Goal: Information Seeking & Learning: Learn about a topic

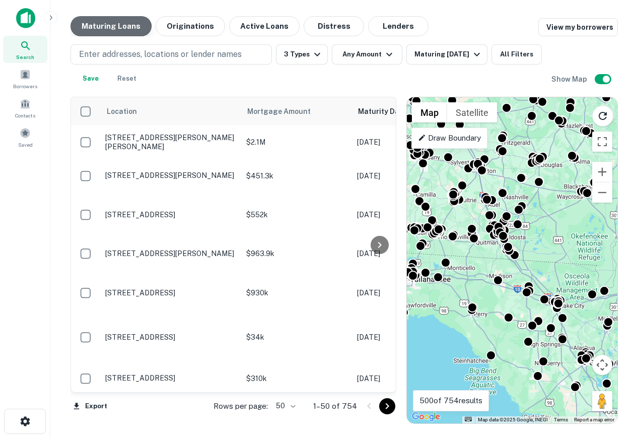
click at [102, 31] on button "Maturing Loans" at bounding box center [111, 26] width 81 height 20
click at [25, 81] on div "Borrowers" at bounding box center [25, 76] width 44 height 23
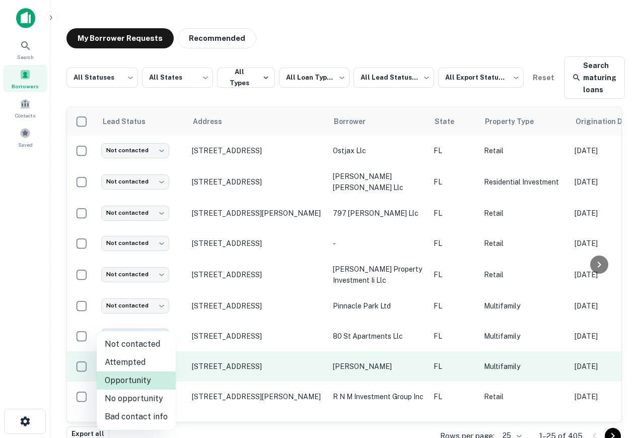
click at [121, 357] on body "**********" at bounding box center [319, 219] width 638 height 438
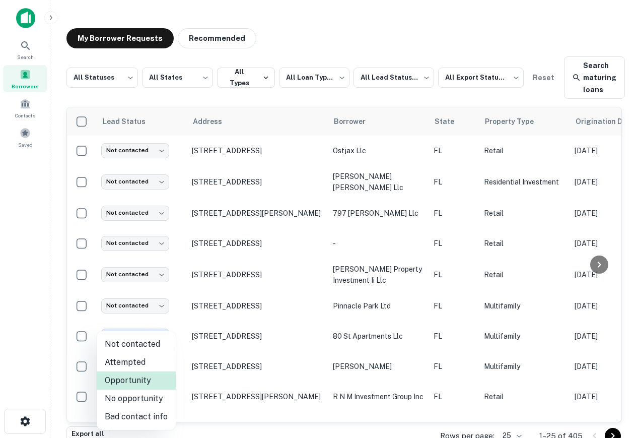
click at [144, 347] on li "Not contacted" at bounding box center [136, 344] width 79 height 18
type input "****"
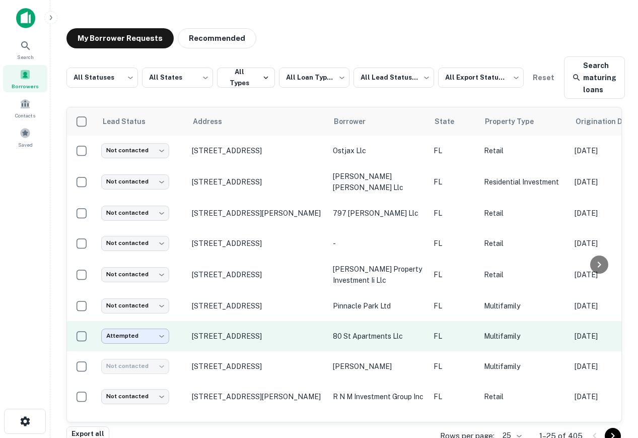
click at [146, 337] on body "**********" at bounding box center [319, 219] width 638 height 438
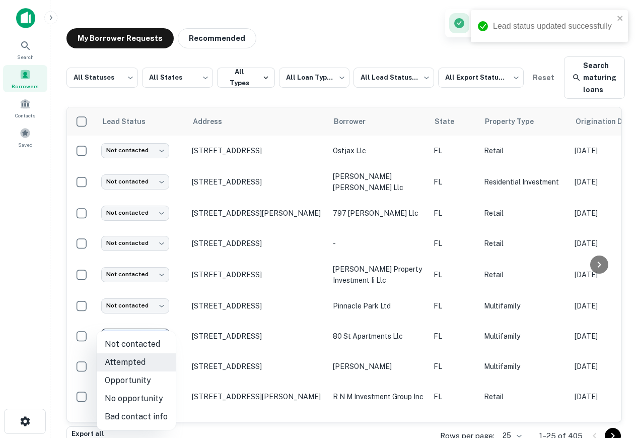
click at [152, 343] on li "Not contacted" at bounding box center [136, 344] width 79 height 18
type input "****"
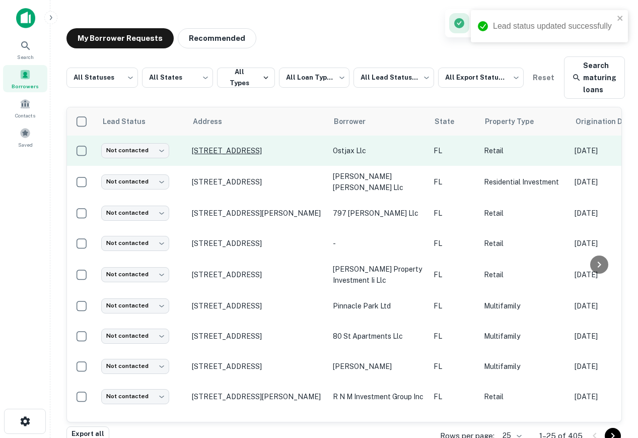
click at [219, 146] on p "13535 W Beaver St Jacksonville, FL 32220" at bounding box center [257, 150] width 131 height 9
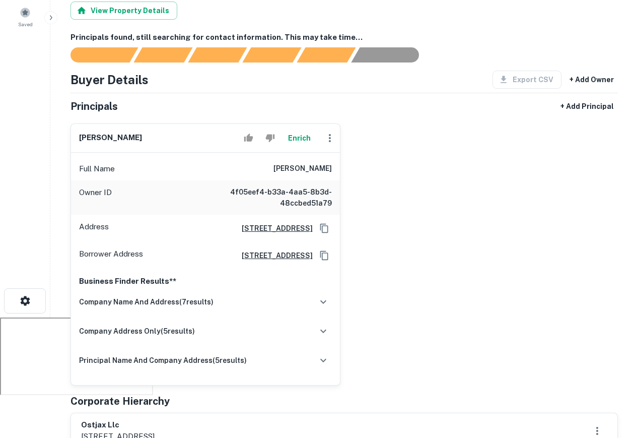
scroll to position [132, 0]
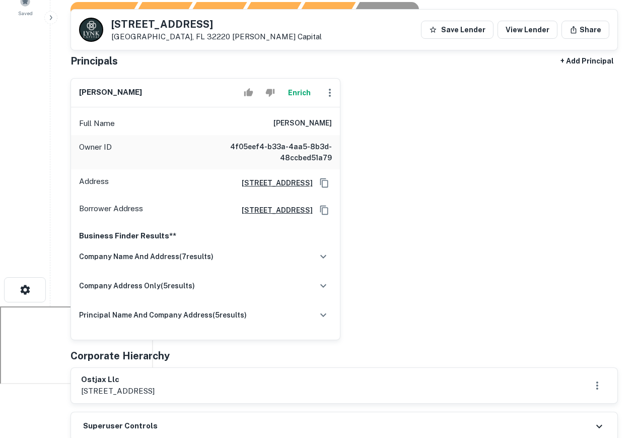
click at [290, 269] on div "company name and address ( 7 results) OSTJAX LLC Detail by Entity Name - SunBiz…" at bounding box center [205, 290] width 253 height 88
click at [291, 256] on div "company name and address ( 7 results)" at bounding box center [205, 256] width 253 height 21
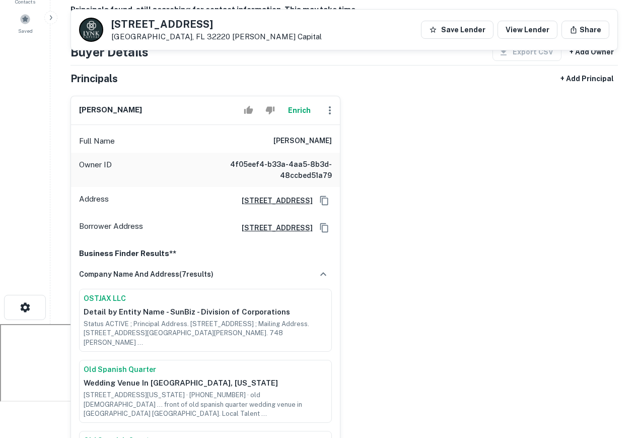
scroll to position [0, 0]
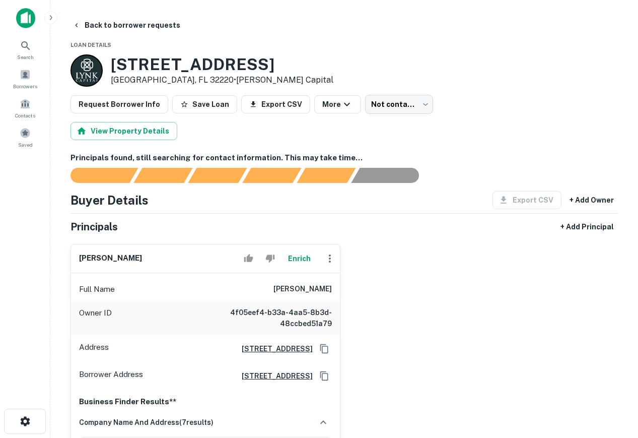
click at [33, 23] on img at bounding box center [25, 18] width 19 height 20
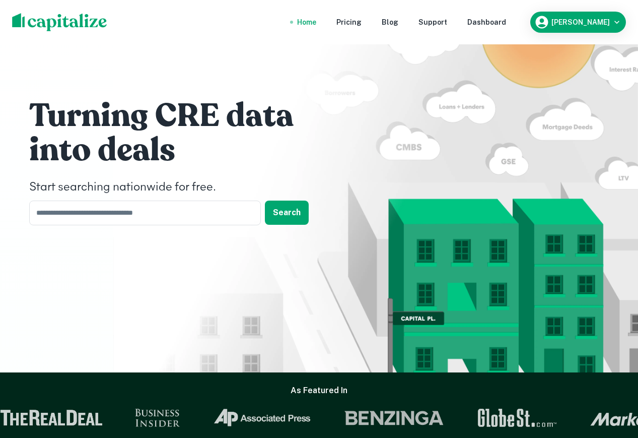
click at [523, 17] on nav "Home Pricing Blog Support Dashboard" at bounding box center [401, 22] width 241 height 22
click at [506, 17] on div "Dashboard" at bounding box center [487, 22] width 39 height 11
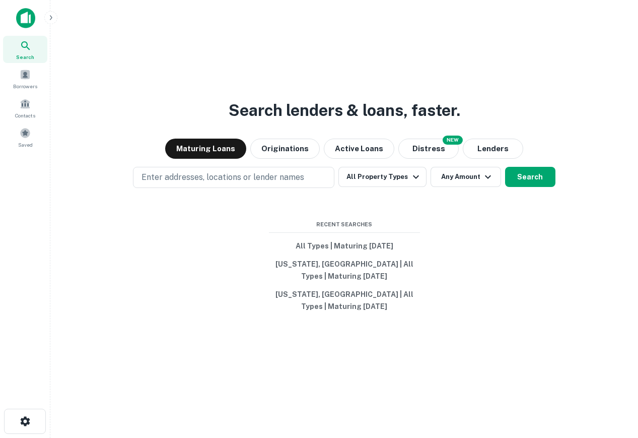
drag, startPoint x: 524, startPoint y: 17, endPoint x: 521, endPoint y: 26, distance: 10.0
click at [522, 19] on div "Search lenders & loans, faster. Maturing Loans Originations Active Loans NEW Di…" at bounding box center [344, 235] width 572 height 438
click at [54, 19] on icon "button" at bounding box center [51, 18] width 8 height 8
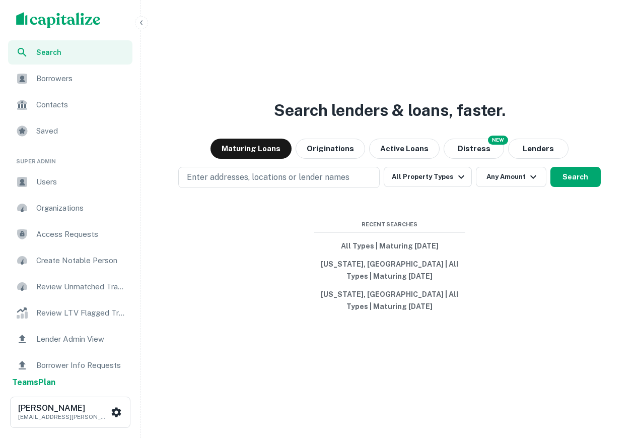
click at [64, 177] on span "Users" at bounding box center [81, 182] width 90 height 12
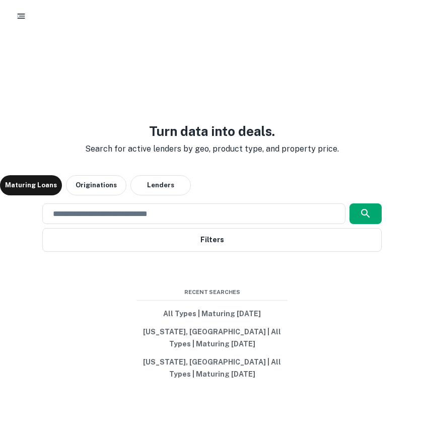
click at [28, 22] on div at bounding box center [212, 16] width 400 height 18
click at [20, 15] on icon "button" at bounding box center [21, 16] width 10 height 10
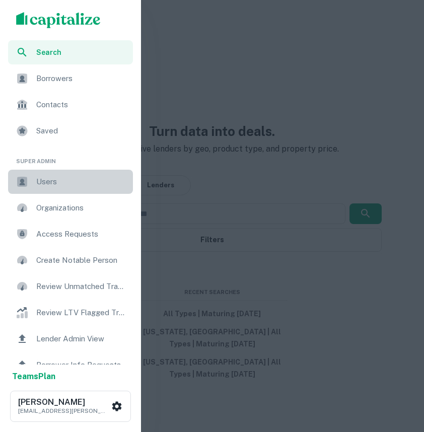
click at [81, 176] on span "Users" at bounding box center [81, 182] width 91 height 12
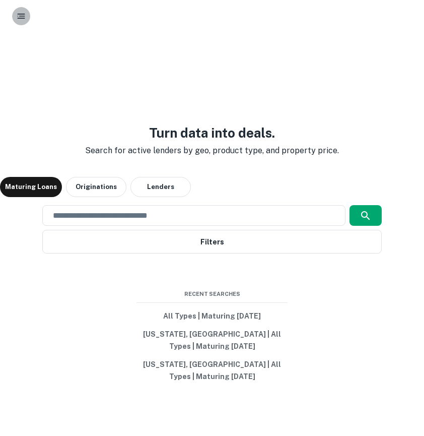
click at [25, 16] on icon "button" at bounding box center [21, 16] width 10 height 10
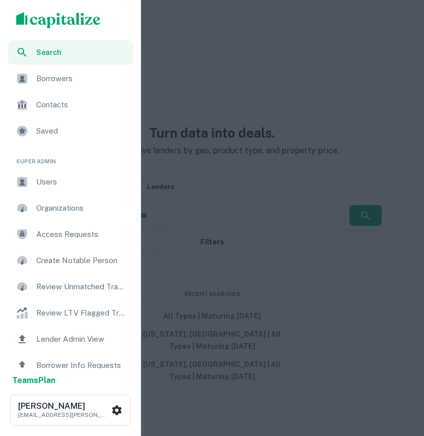
click at [61, 18] on img "scrollable content" at bounding box center [58, 20] width 85 height 16
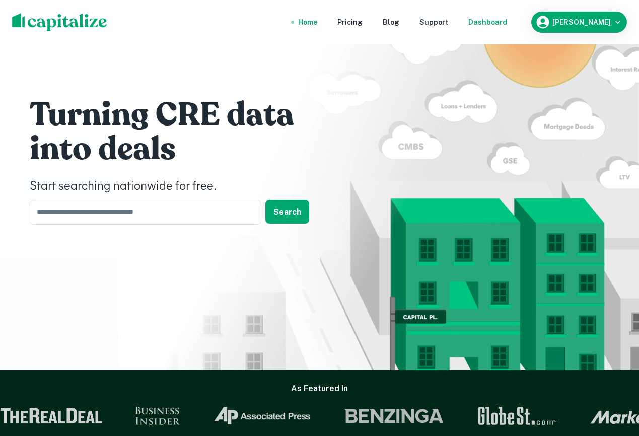
click at [424, 18] on div "Dashboard" at bounding box center [488, 22] width 39 height 11
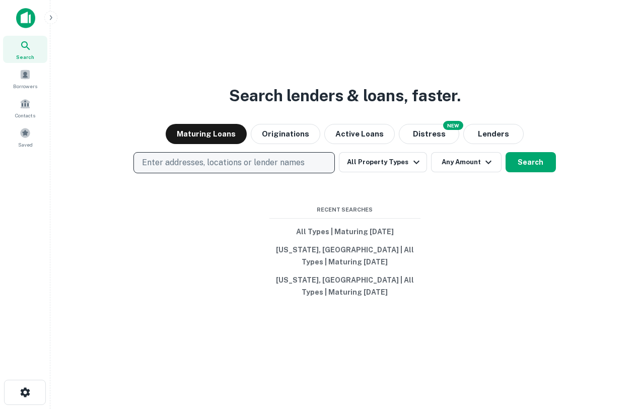
click at [295, 167] on p "Enter addresses, locations or lender names" at bounding box center [223, 163] width 163 height 12
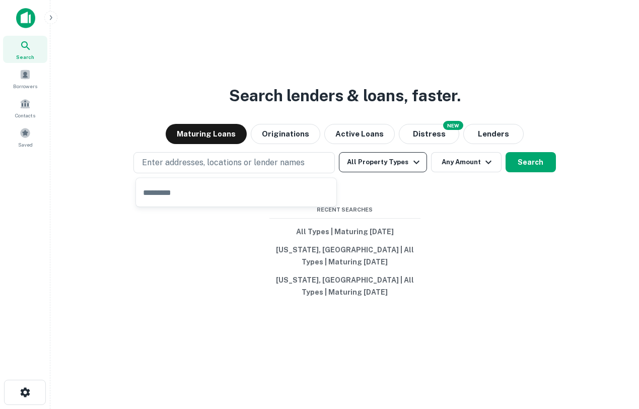
click at [379, 163] on button "All Property Types" at bounding box center [383, 162] width 88 height 20
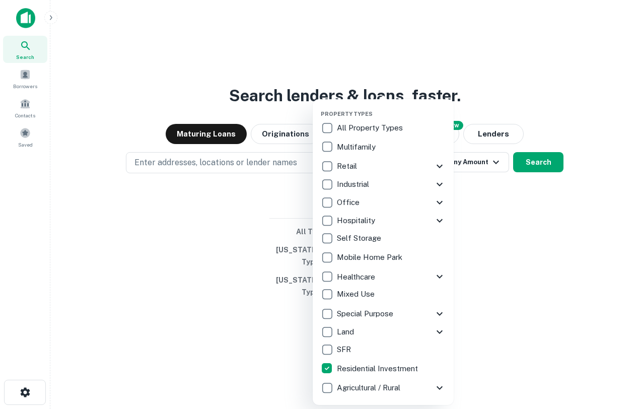
click at [277, 275] on div at bounding box center [319, 204] width 639 height 409
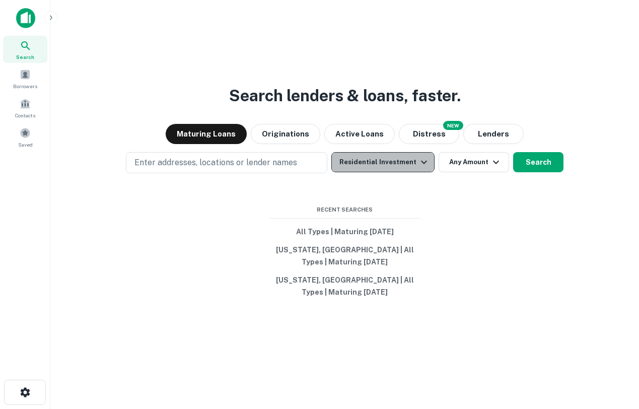
click at [405, 163] on button "Residential Investment" at bounding box center [383, 162] width 103 height 20
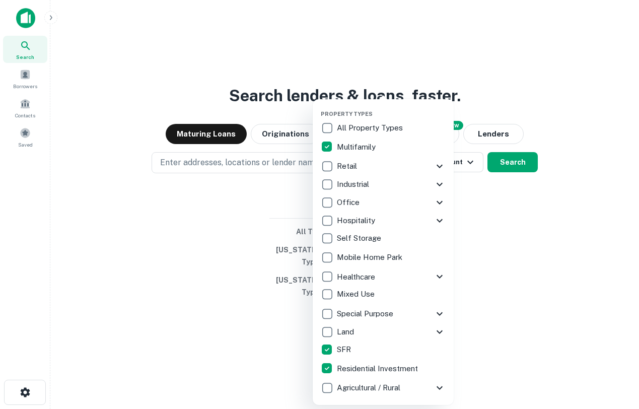
click at [424, 326] on div at bounding box center [319, 204] width 639 height 409
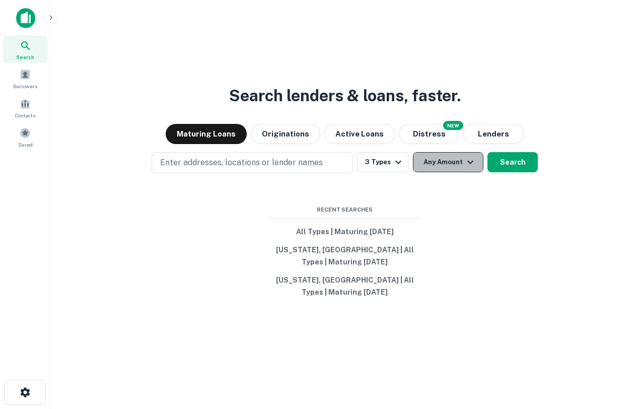
click at [424, 160] on button "Any Amount" at bounding box center [448, 162] width 71 height 20
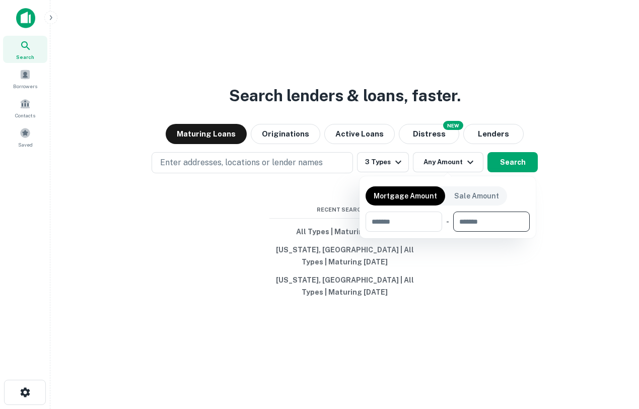
click at [424, 217] on input "number" at bounding box center [488, 222] width 70 height 20
type input "*******"
click at [424, 209] on div at bounding box center [319, 204] width 639 height 409
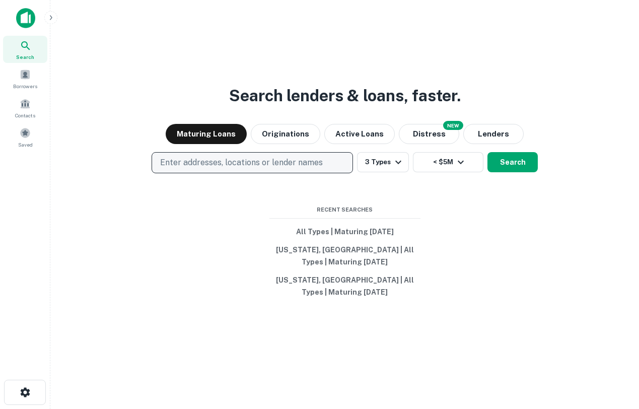
click at [216, 160] on p "Enter addresses, locations or lender names" at bounding box center [241, 163] width 163 height 12
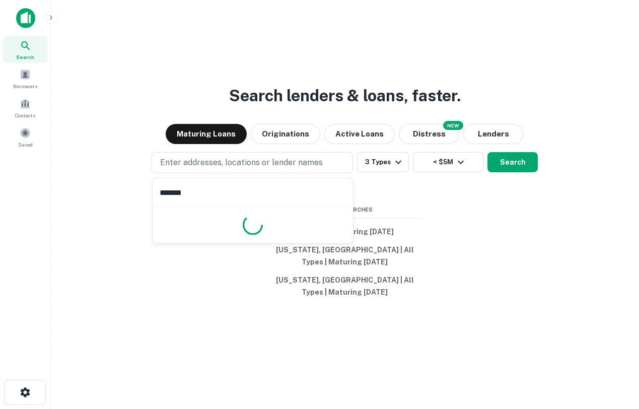
type input "********"
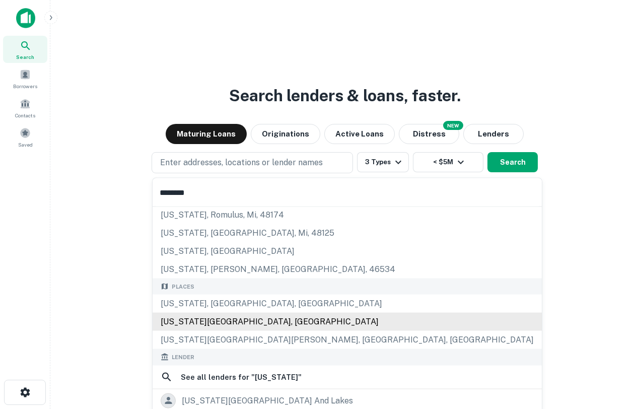
scroll to position [18, 0]
click at [214, 322] on div "New York State, USA" at bounding box center [347, 321] width 389 height 18
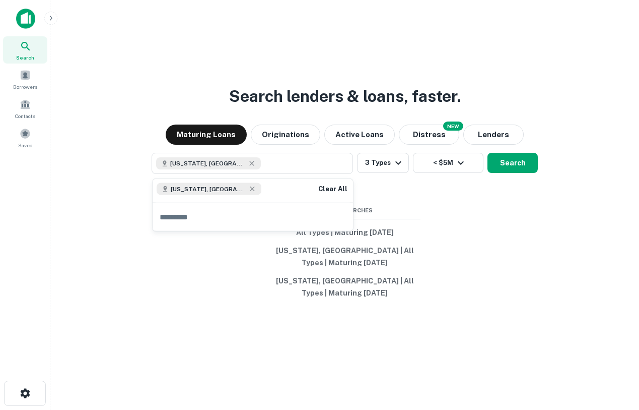
scroll to position [0, 0]
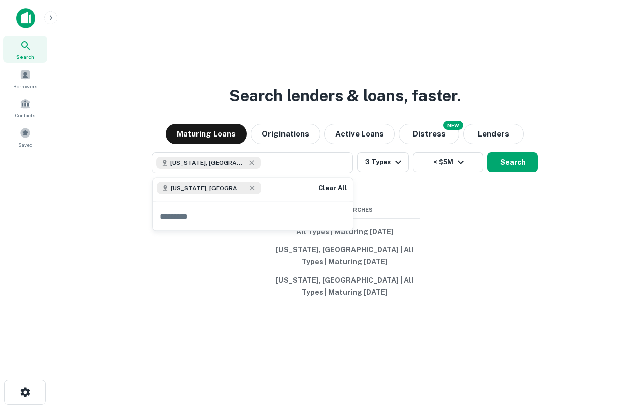
click at [424, 168] on div "New York, USA 3 Types < $5M Search" at bounding box center [344, 162] width 573 height 21
click at [424, 163] on button "Search" at bounding box center [513, 162] width 50 height 20
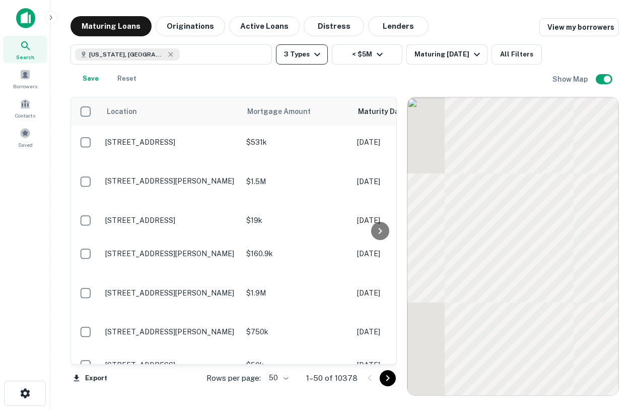
click at [308, 53] on button "3 Types" at bounding box center [302, 54] width 52 height 20
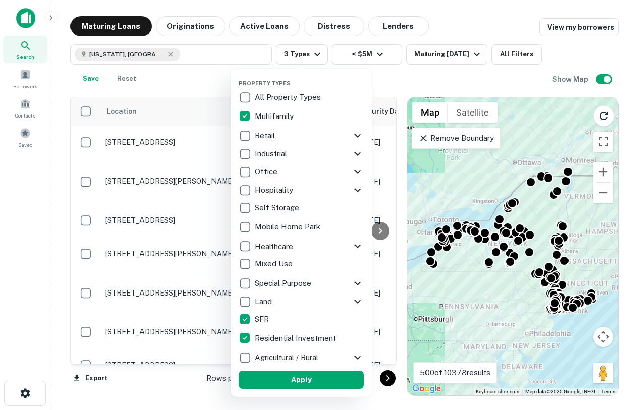
click at [386, 88] on div at bounding box center [319, 205] width 639 height 410
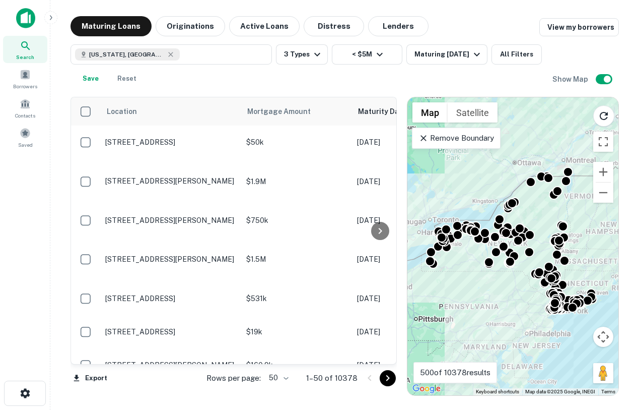
click at [424, 284] on div "To activate drag with keyboard, press Alt + Enter. Once in keyboard drag state,…" at bounding box center [513, 246] width 211 height 298
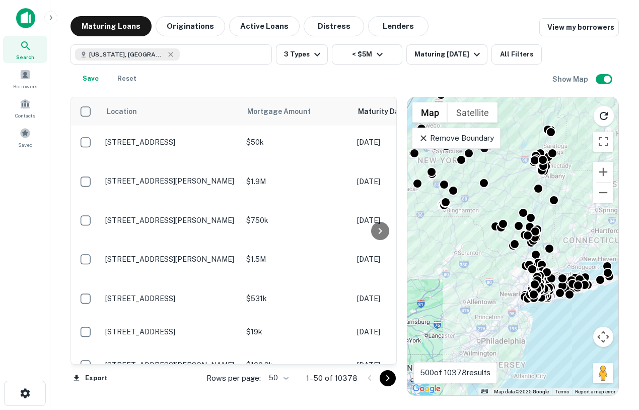
drag, startPoint x: 574, startPoint y: 284, endPoint x: 569, endPoint y: 232, distance: 52.2
click at [424, 231] on div "To activate drag with keyboard, press Alt + Enter. Once in keyboard drag state,…" at bounding box center [513, 246] width 211 height 298
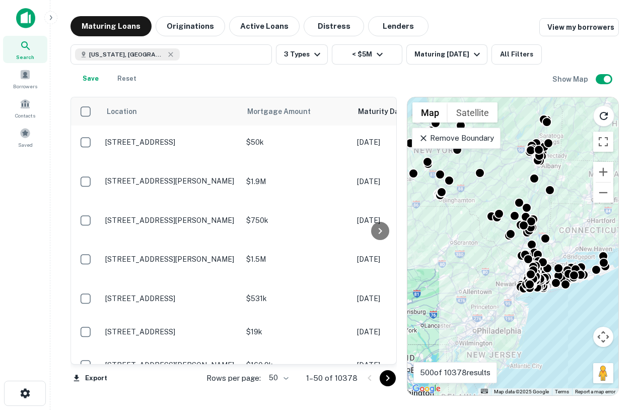
click at [424, 253] on div "To activate drag with keyboard, press Alt + Enter. Once in keyboard drag state,…" at bounding box center [513, 246] width 211 height 298
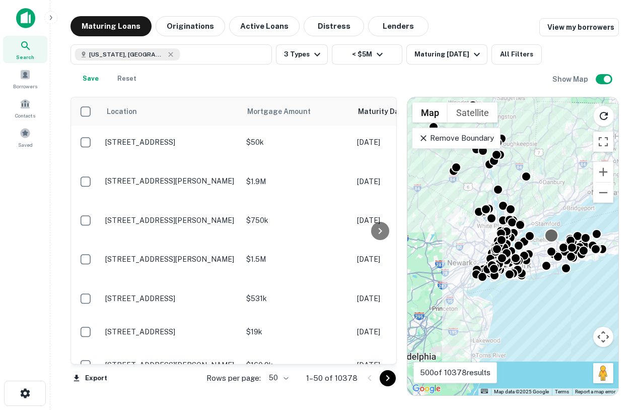
drag, startPoint x: 557, startPoint y: 271, endPoint x: 554, endPoint y: 235, distance: 36.4
click at [424, 225] on div "To activate drag with keyboard, press Alt + Enter. Once in keyboard drag state,…" at bounding box center [513, 246] width 211 height 298
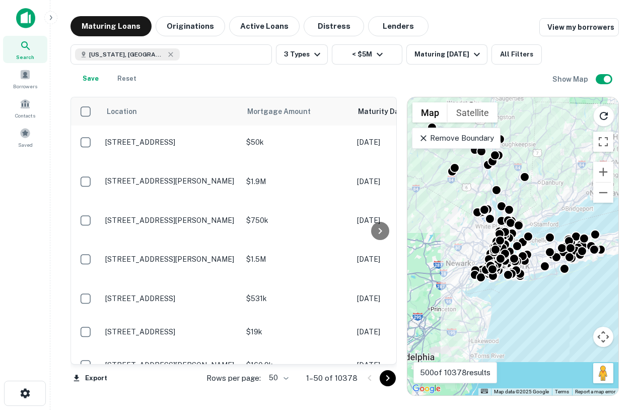
click at [424, 320] on div "To activate drag with keyboard, press Alt + Enter. Once in keyboard drag state,…" at bounding box center [513, 246] width 211 height 298
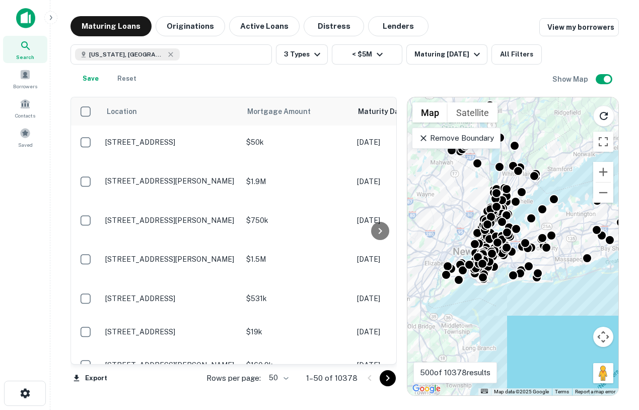
drag, startPoint x: 497, startPoint y: 279, endPoint x: 506, endPoint y: 326, distance: 47.6
click at [424, 327] on div "To activate drag with keyboard, press Alt + Enter. Once in keyboard drag state,…" at bounding box center [513, 246] width 211 height 298
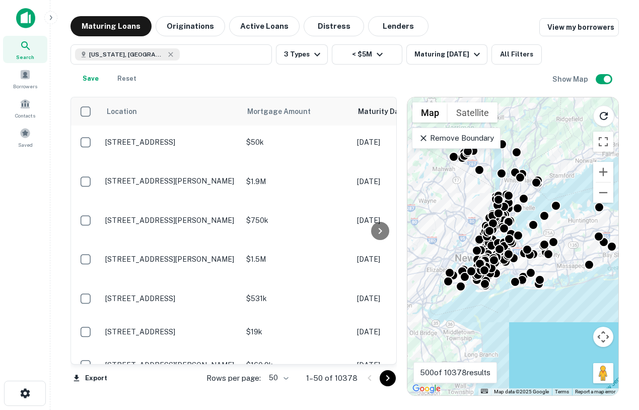
click at [424, 286] on div "To activate drag with keyboard, press Alt + Enter. Once in keyboard drag state,…" at bounding box center [513, 246] width 211 height 298
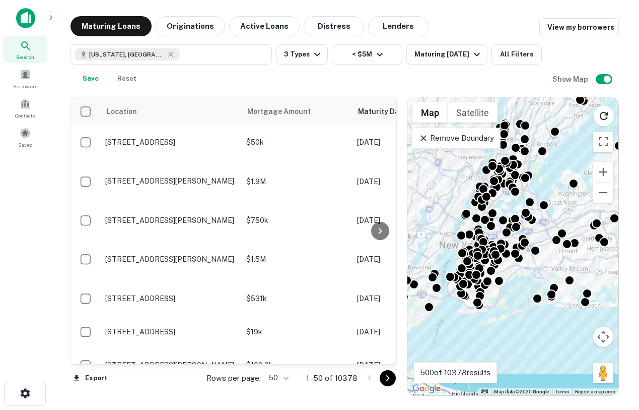
drag, startPoint x: 501, startPoint y: 272, endPoint x: 509, endPoint y: 288, distance: 18.7
click at [424, 289] on div "To activate drag with keyboard, press Alt + Enter. Once in keyboard drag state,…" at bounding box center [513, 246] width 211 height 298
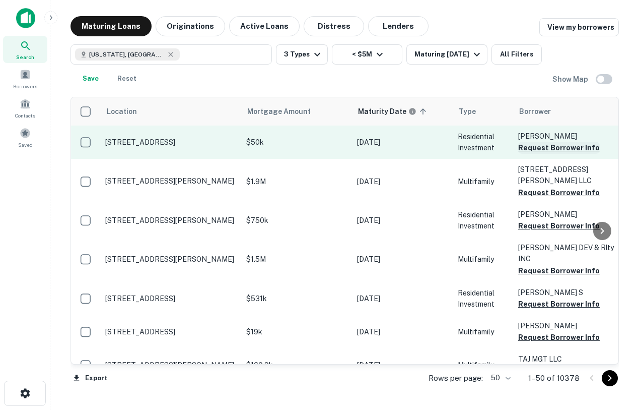
click at [424, 148] on button "Request Borrower Info" at bounding box center [559, 148] width 82 height 12
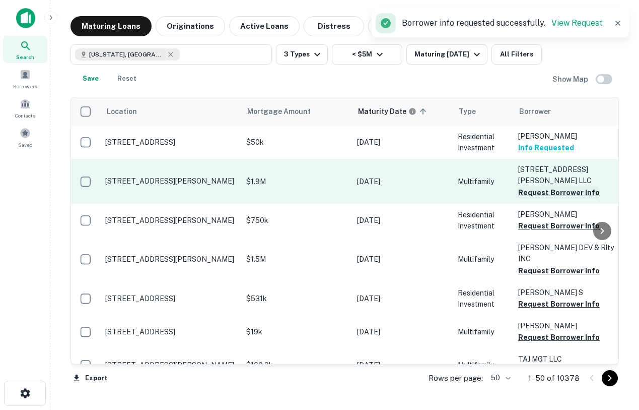
click at [424, 186] on button "Request Borrower Info" at bounding box center [559, 192] width 82 height 12
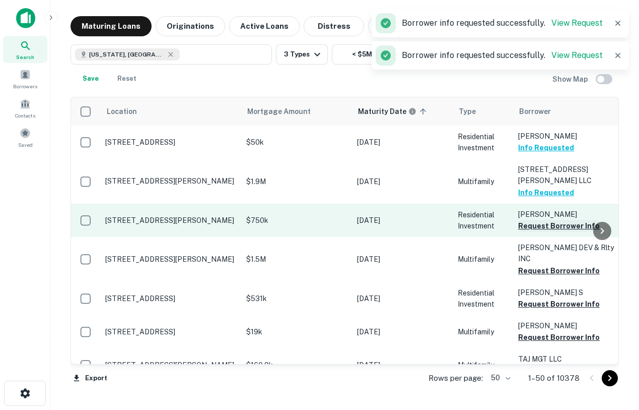
click at [424, 220] on button "Request Borrower Info" at bounding box center [559, 226] width 82 height 12
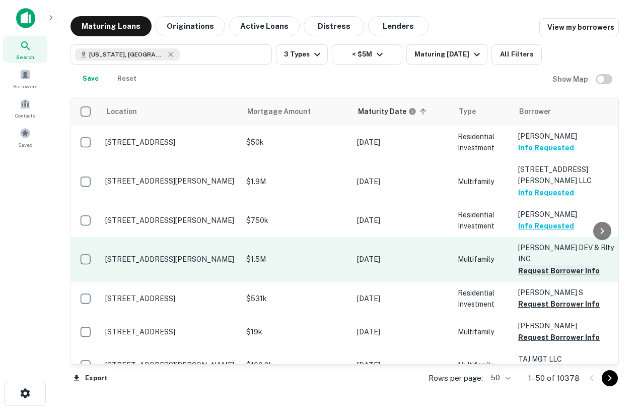
click at [424, 265] on button "Request Borrower Info" at bounding box center [559, 271] width 82 height 12
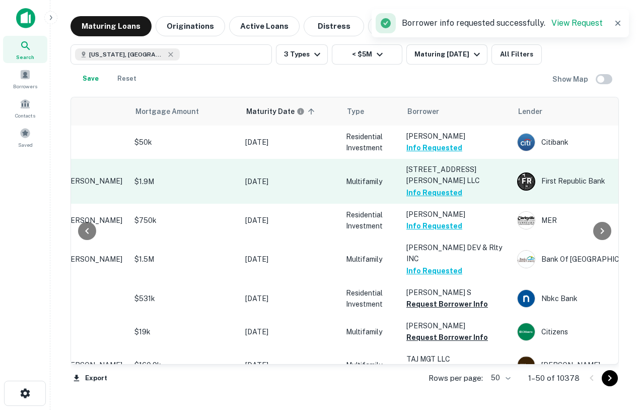
scroll to position [0, 114]
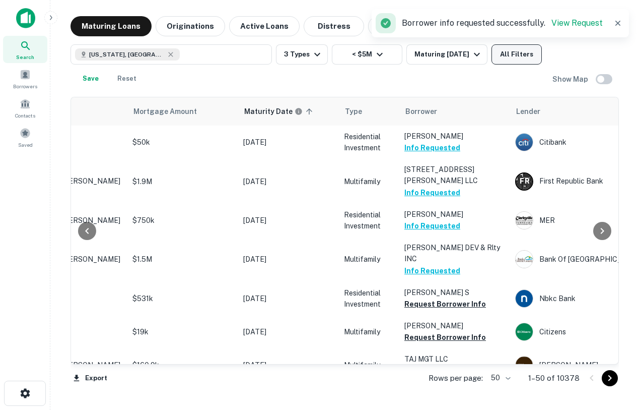
click at [424, 50] on button "All Filters" at bounding box center [517, 54] width 50 height 20
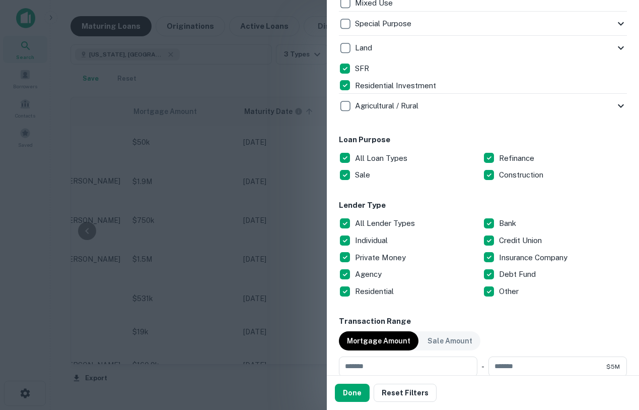
scroll to position [448, 0]
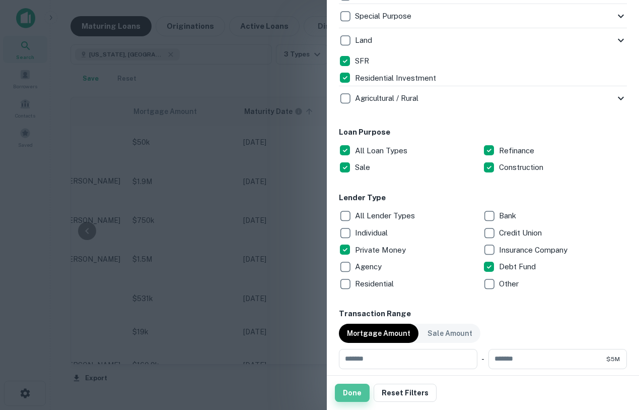
click at [347, 398] on button "Done" at bounding box center [352, 392] width 35 height 18
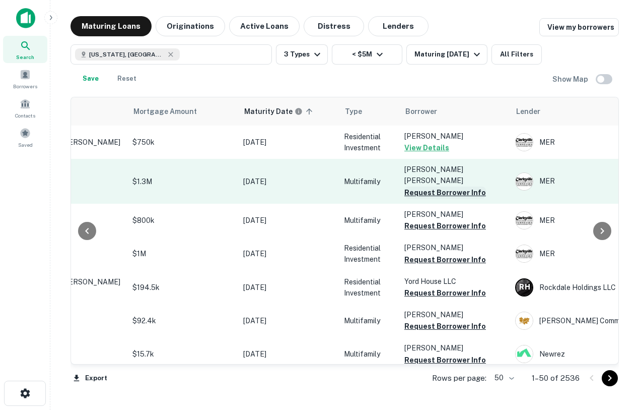
click at [424, 186] on button "Request Borrower Info" at bounding box center [446, 192] width 82 height 12
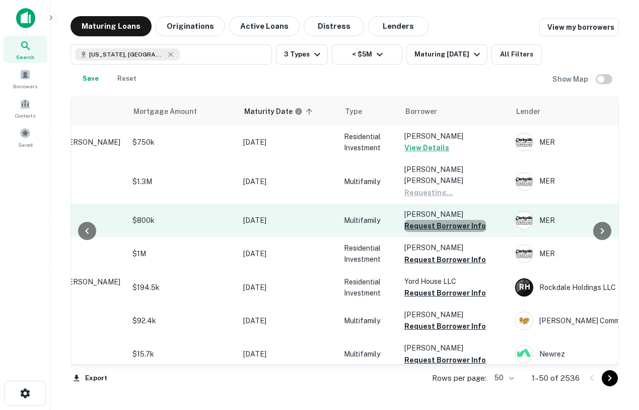
click at [424, 220] on button "Request Borrower Info" at bounding box center [446, 226] width 82 height 12
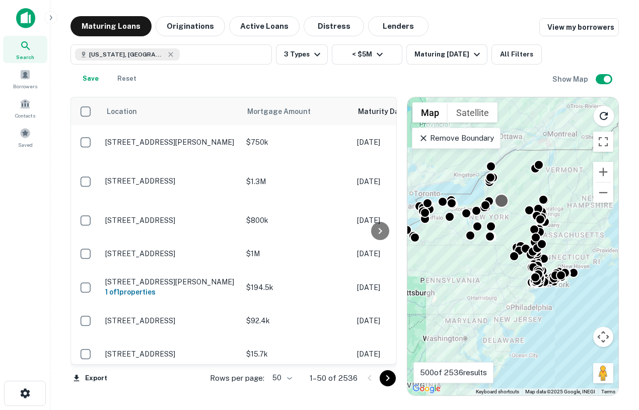
drag, startPoint x: 516, startPoint y: 229, endPoint x: 488, endPoint y: 192, distance: 47.1
click at [424, 193] on div at bounding box center [502, 200] width 15 height 15
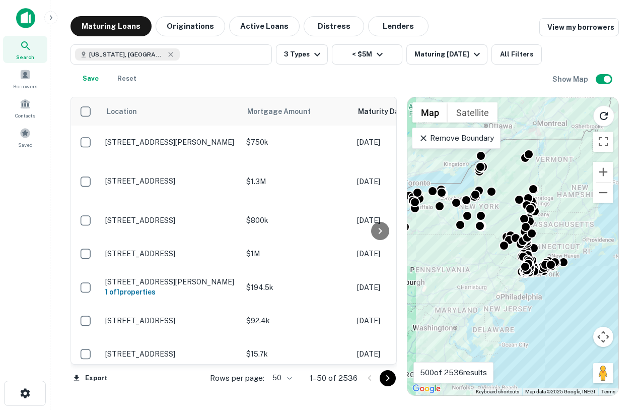
click at [424, 284] on div "To activate drag with keyboard, press Alt + Enter. Once in keyboard drag state,…" at bounding box center [513, 246] width 211 height 298
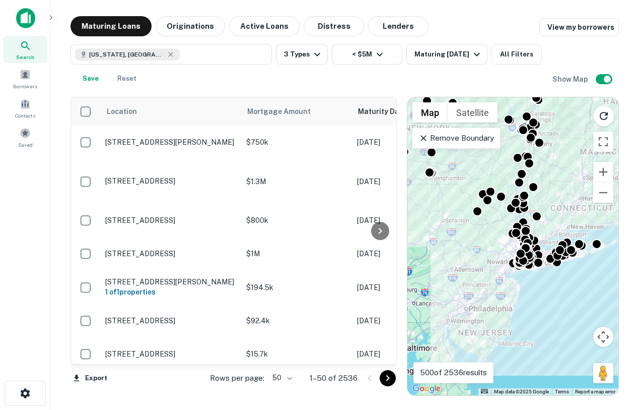
click at [424, 279] on div "To activate drag with keyboard, press Alt + Enter. Once in keyboard drag state,…" at bounding box center [513, 246] width 211 height 298
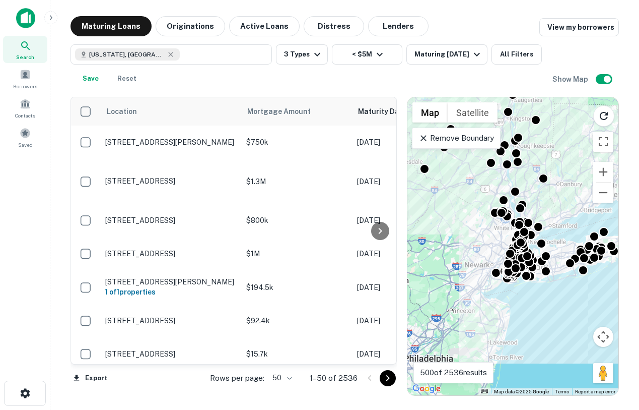
drag, startPoint x: 526, startPoint y: 266, endPoint x: 532, endPoint y: 285, distance: 20.1
click at [424, 287] on div "To activate drag with keyboard, press Alt + Enter. Once in keyboard drag state,…" at bounding box center [513, 246] width 211 height 298
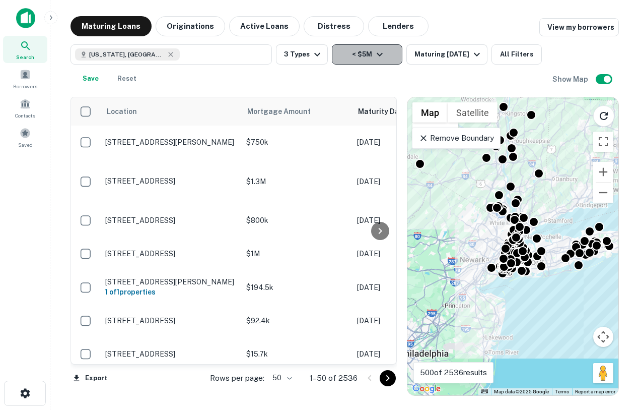
click at [383, 56] on icon "button" at bounding box center [380, 54] width 12 height 12
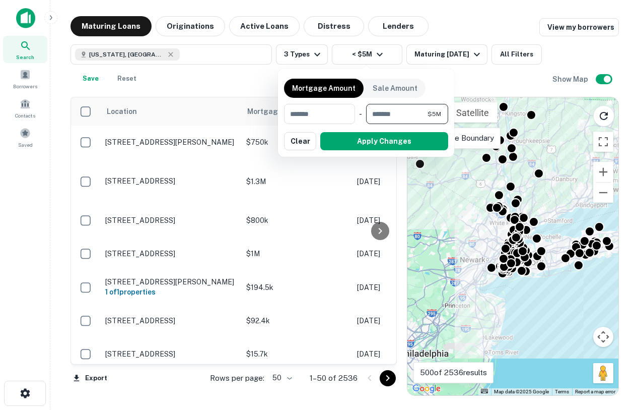
click at [405, 108] on input "*******" at bounding box center [396, 114] width 61 height 20
click at [402, 109] on input "*******" at bounding box center [396, 114] width 61 height 20
drag, startPoint x: 416, startPoint y: 117, endPoint x: 362, endPoint y: 117, distance: 53.9
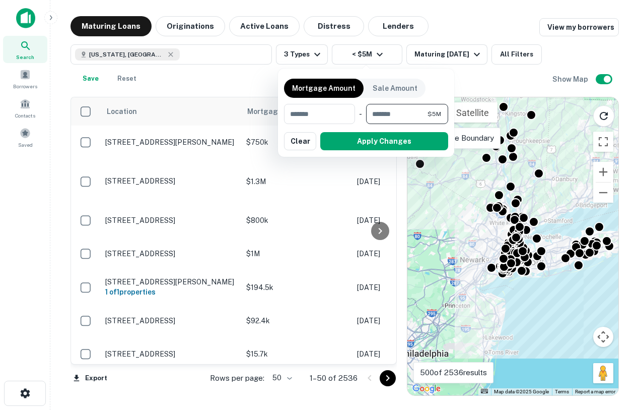
click at [362, 117] on div "​ - ******* $5M ​" at bounding box center [366, 114] width 164 height 20
type input "********"
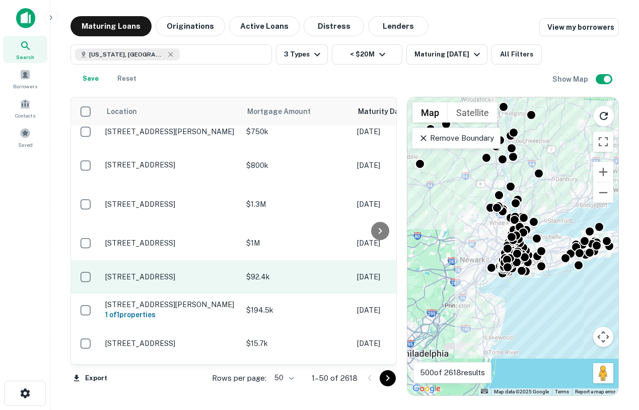
scroll to position [11, 0]
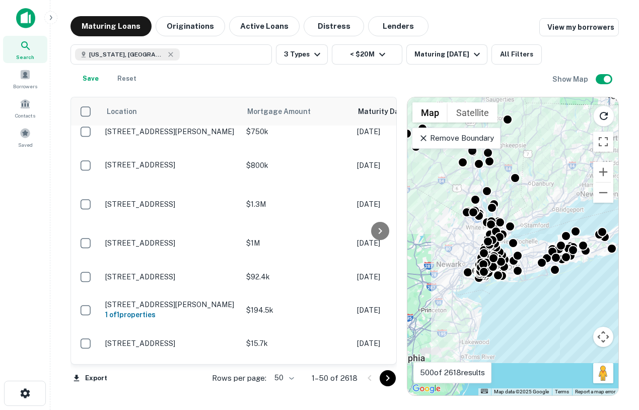
drag, startPoint x: 532, startPoint y: 299, endPoint x: 509, endPoint y: 295, distance: 22.6
click at [424, 295] on div "To activate drag with keyboard, press Alt + Enter. Once in keyboard drag state,…" at bounding box center [513, 246] width 211 height 298
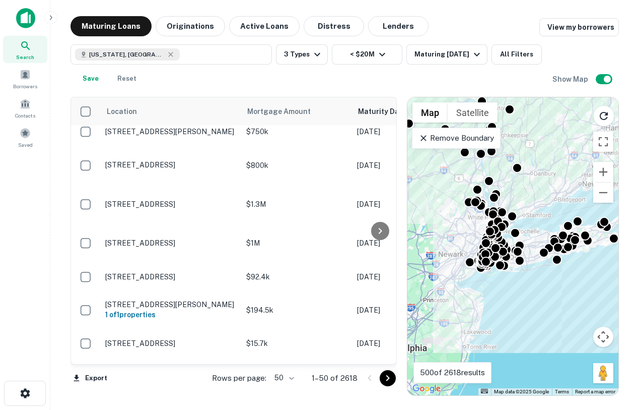
click at [424, 272] on div "To activate drag with keyboard, press Alt + Enter. Once in keyboard drag state,…" at bounding box center [513, 246] width 211 height 298
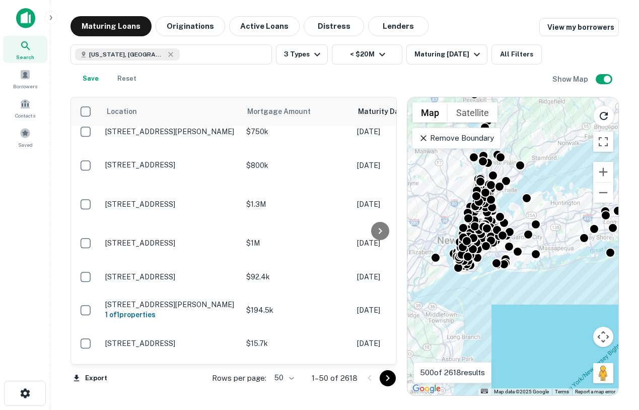
drag, startPoint x: 564, startPoint y: 258, endPoint x: 407, endPoint y: 266, distance: 156.9
click at [408, 266] on div "To activate drag with keyboard, press Alt + Enter. Once in keyboard drag state,…" at bounding box center [513, 246] width 211 height 298
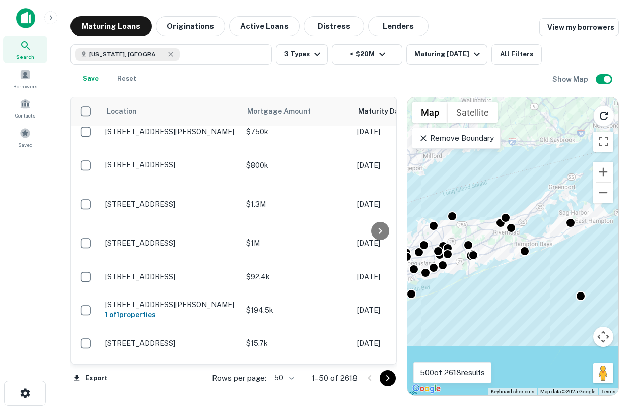
drag, startPoint x: 464, startPoint y: 245, endPoint x: 528, endPoint y: 287, distance: 75.7
click at [424, 287] on div "To activate drag with keyboard, press Alt + Enter. Once in keyboard drag state,…" at bounding box center [513, 246] width 211 height 298
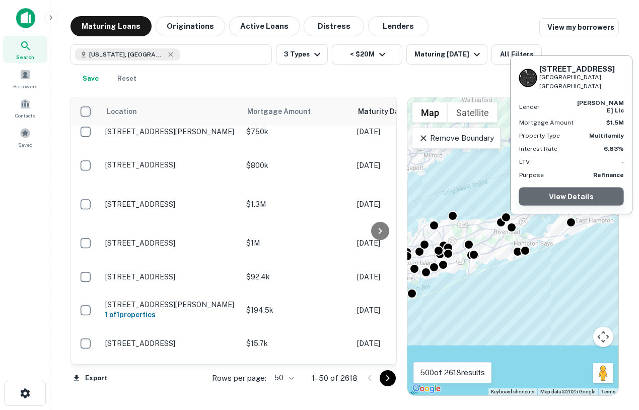
click at [424, 195] on link "View Details" at bounding box center [571, 196] width 105 height 18
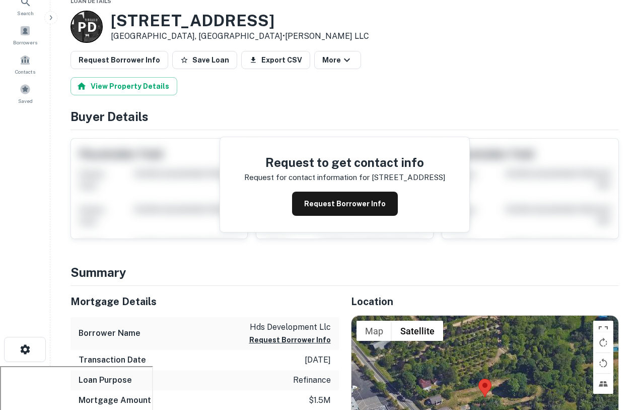
scroll to position [53, 0]
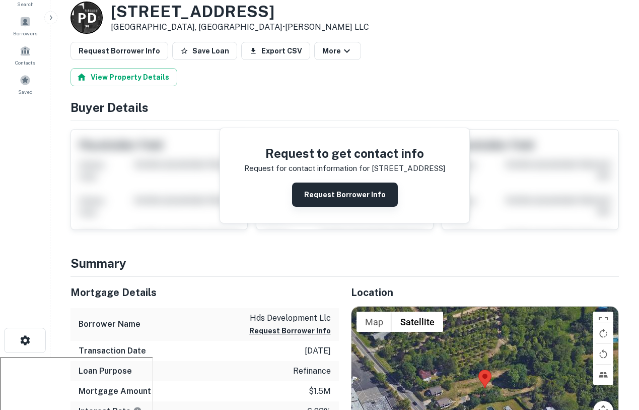
click at [360, 193] on button "Request Borrower Info" at bounding box center [345, 194] width 106 height 24
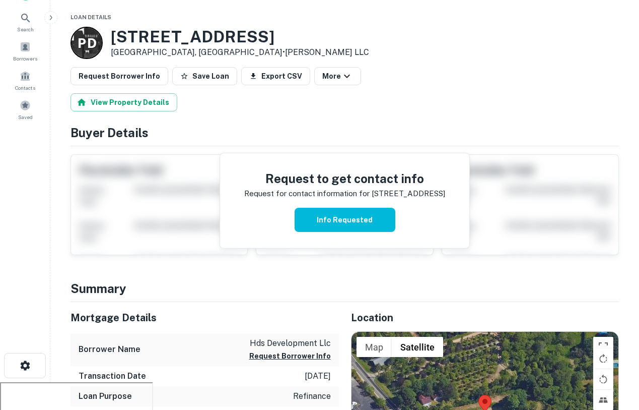
scroll to position [35, 0]
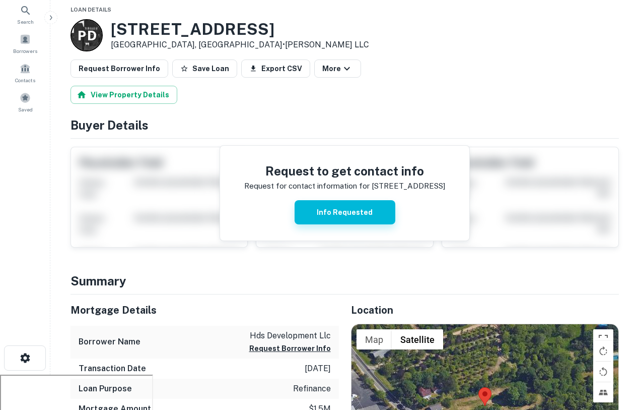
click at [331, 211] on button "Info Requested" at bounding box center [345, 212] width 101 height 24
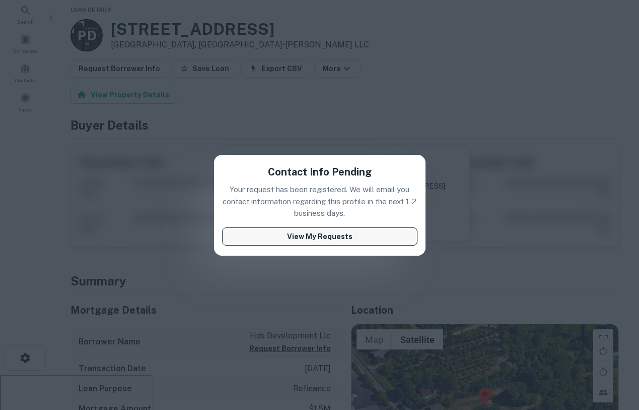
click at [310, 230] on button "View My Requests" at bounding box center [320, 236] width 196 height 18
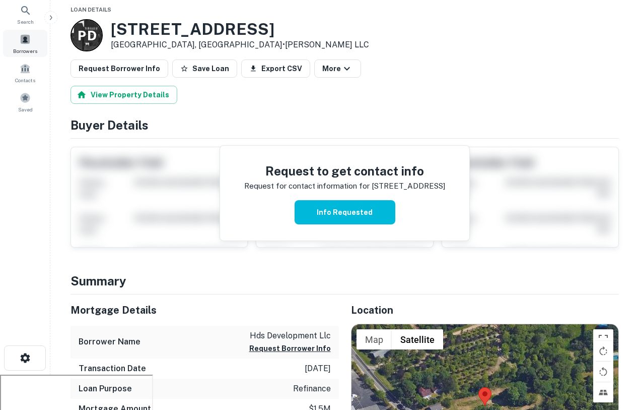
click at [26, 42] on span at bounding box center [25, 39] width 11 height 11
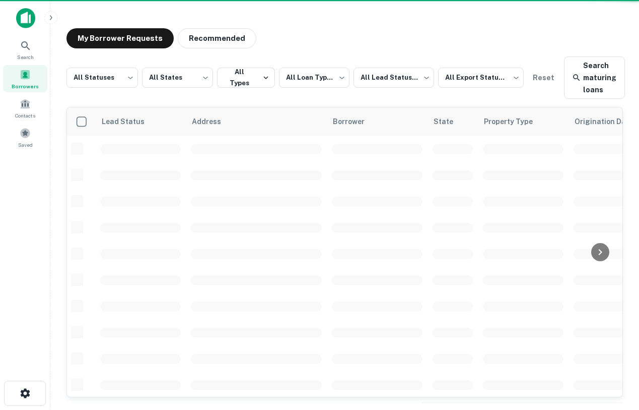
scroll to position [11, 0]
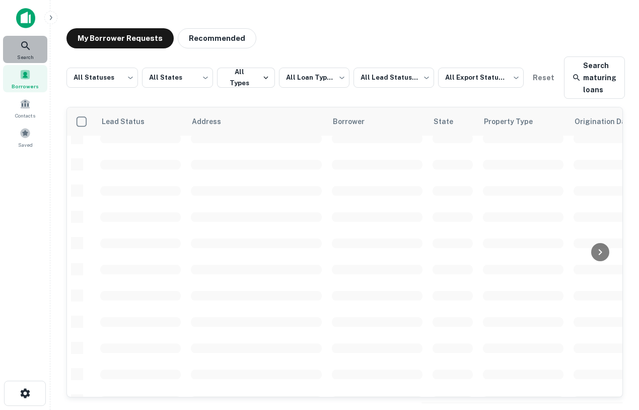
click at [25, 54] on span "Search" at bounding box center [25, 57] width 17 height 8
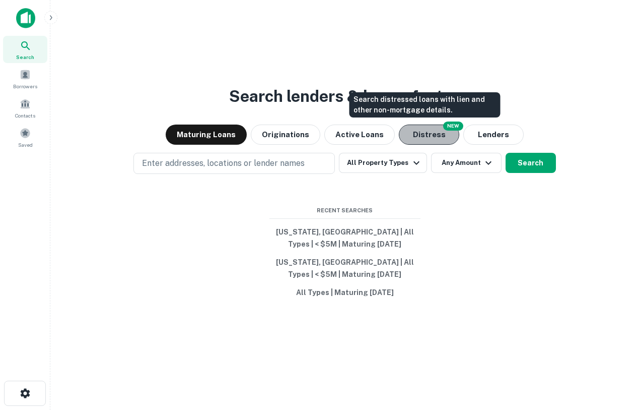
click at [421, 144] on button "Distress" at bounding box center [429, 134] width 60 height 20
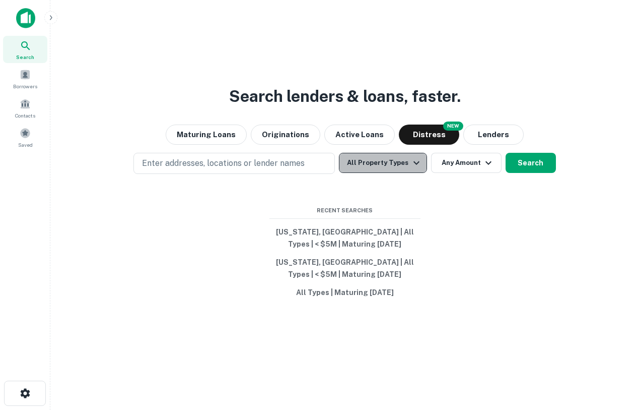
click at [388, 159] on button "All Property Types" at bounding box center [383, 163] width 88 height 20
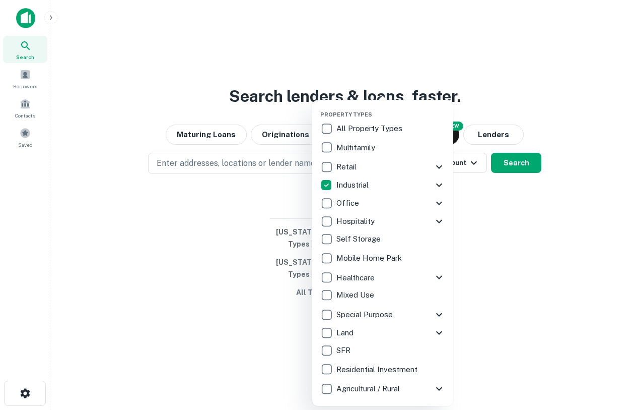
click at [526, 163] on div at bounding box center [319, 205] width 639 height 410
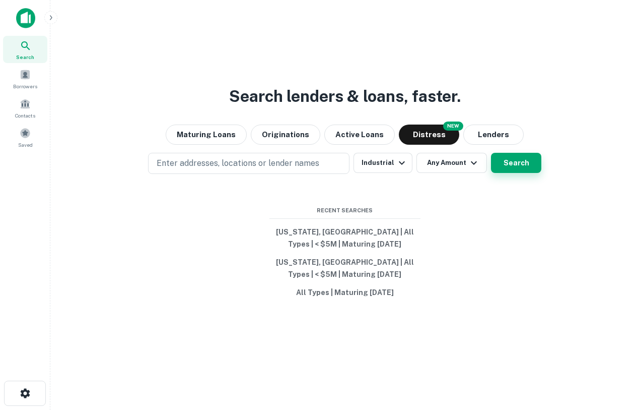
click at [519, 163] on button "Search" at bounding box center [516, 163] width 50 height 20
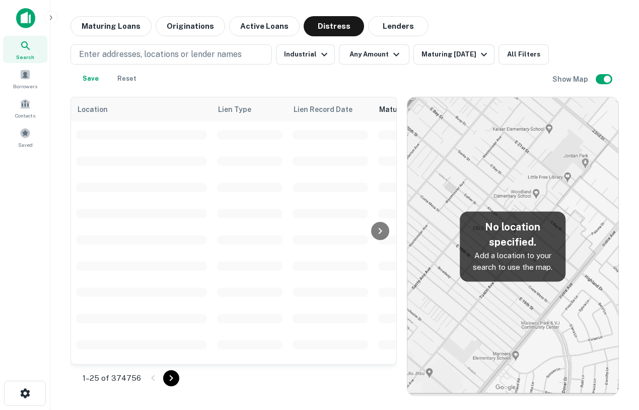
scroll to position [11, 0]
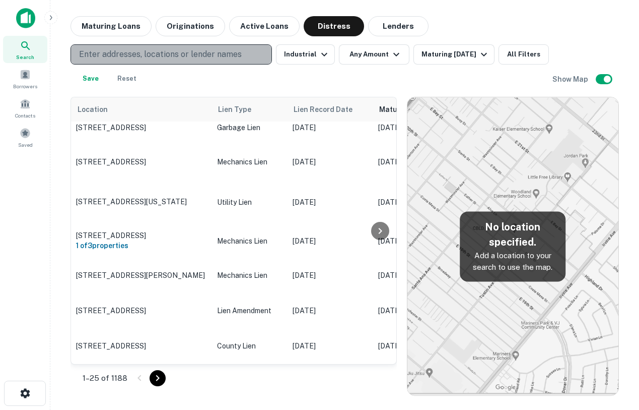
click at [180, 55] on p "Enter addresses, locations or lender names" at bounding box center [160, 54] width 163 height 12
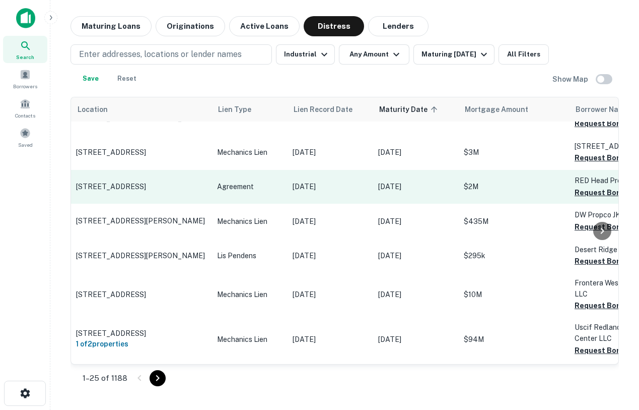
scroll to position [1205, 0]
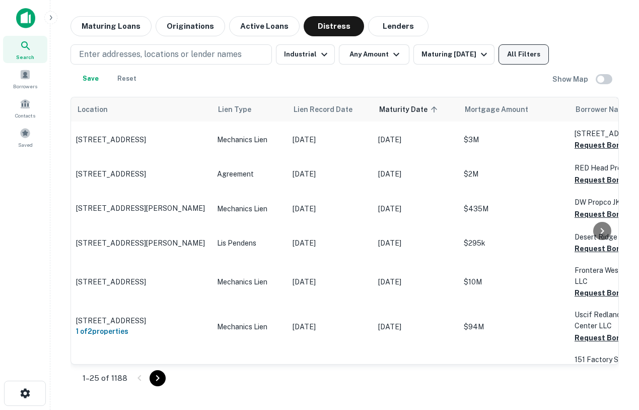
click at [535, 57] on button "All Filters" at bounding box center [524, 54] width 50 height 20
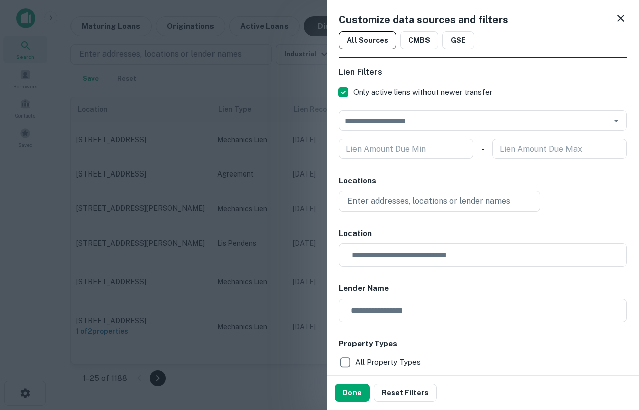
click at [623, 17] on icon at bounding box center [621, 18] width 12 height 12
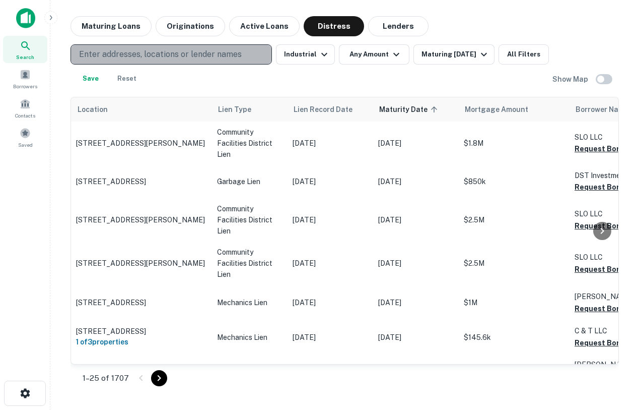
click at [207, 53] on p "Enter addresses, locations or lender names" at bounding box center [160, 54] width 163 height 12
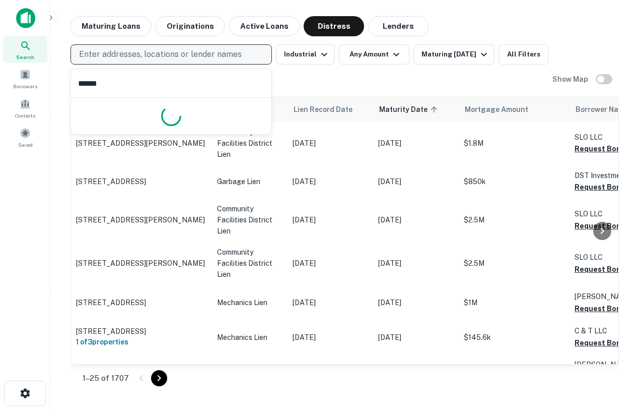
type input "*******"
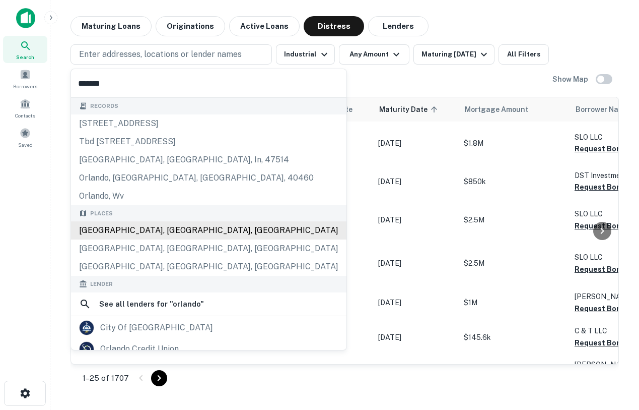
click at [197, 229] on div "Orlando, FL, USA" at bounding box center [209, 230] width 276 height 18
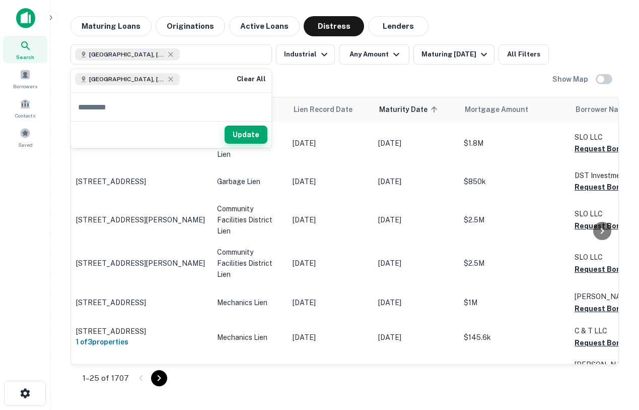
click at [233, 129] on button "Update" at bounding box center [246, 134] width 43 height 18
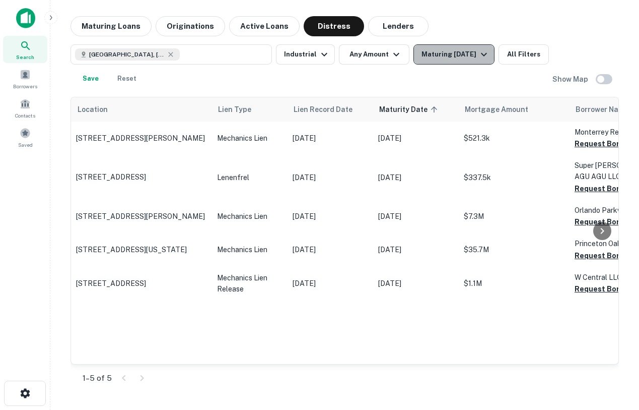
click at [432, 56] on div "Maturing [DATE]" at bounding box center [456, 54] width 69 height 12
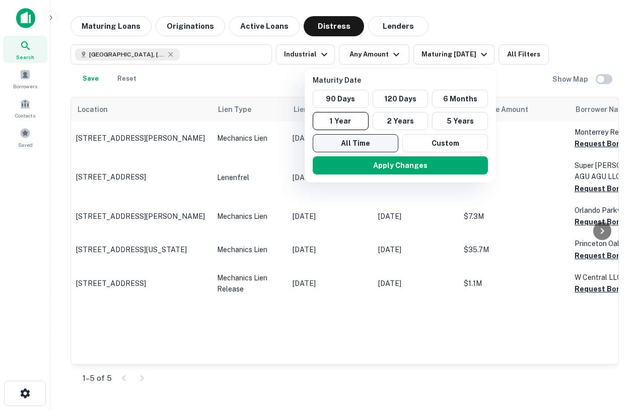
click at [356, 142] on button "All Time" at bounding box center [356, 143] width 86 height 18
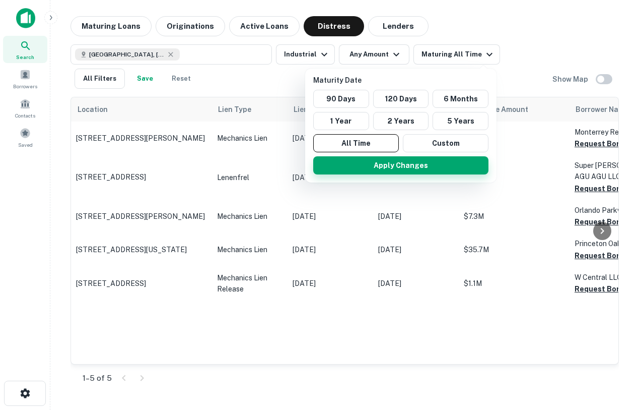
click at [385, 163] on button "Apply Changes" at bounding box center [400, 165] width 175 height 18
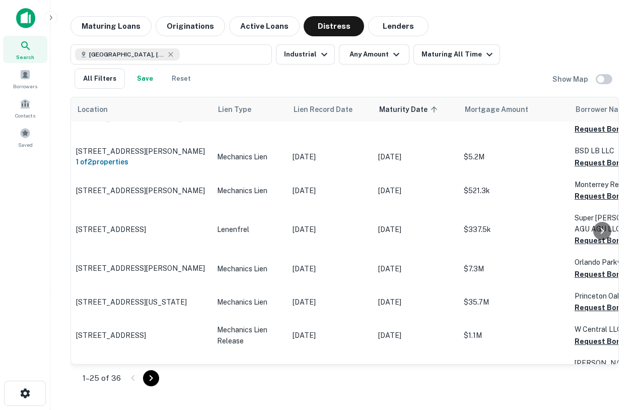
scroll to position [913, 0]
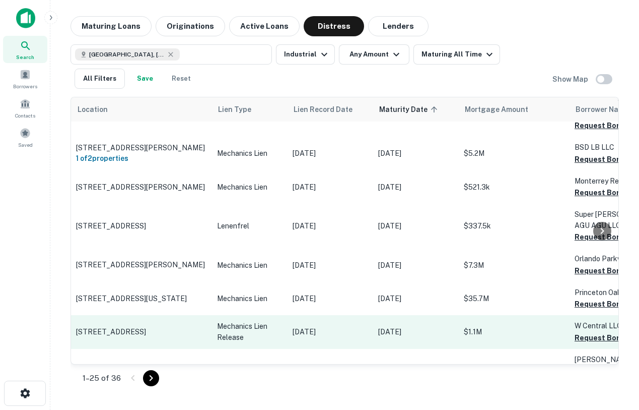
click at [136, 327] on p "617 W Central Blvd Orlando, FL 32801" at bounding box center [141, 331] width 131 height 9
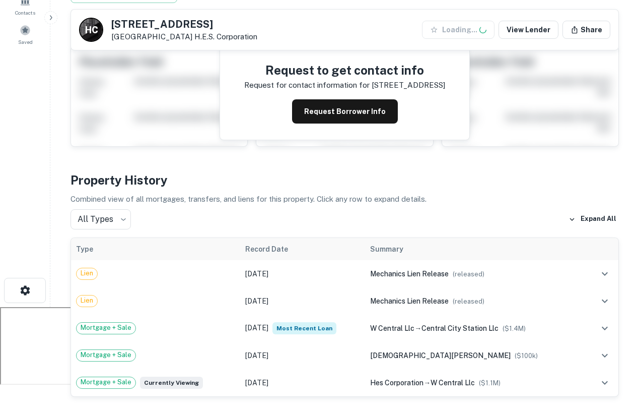
scroll to position [170, 0]
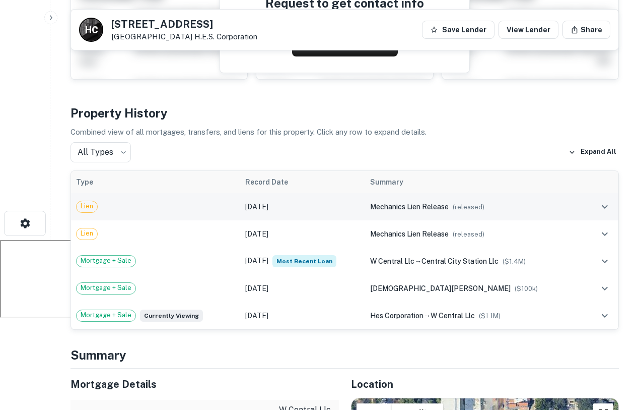
click at [399, 218] on td "mechanics lien release ( released )" at bounding box center [475, 206] width 220 height 27
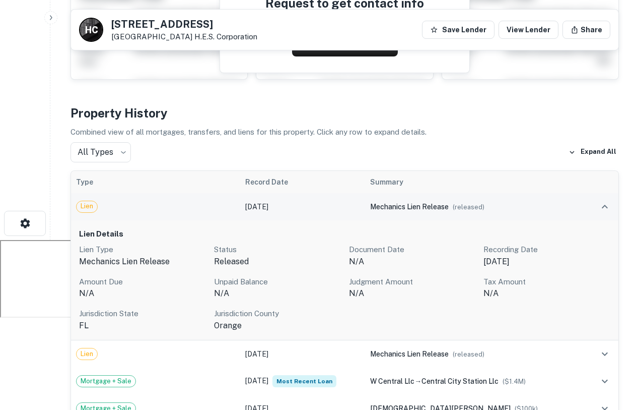
click at [286, 210] on td "Jul 16, 2024" at bounding box center [302, 206] width 125 height 27
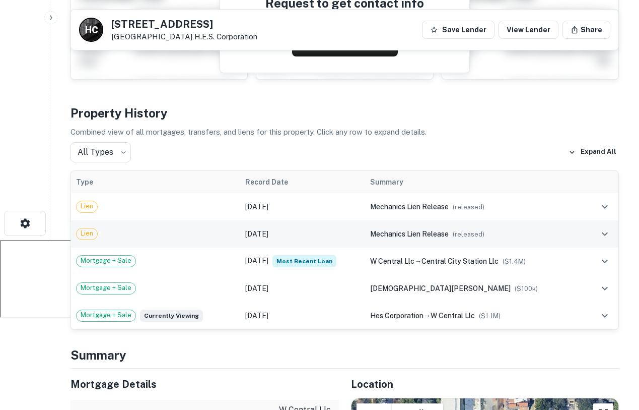
click at [289, 225] on td "Jul 16, 2024" at bounding box center [302, 233] width 125 height 27
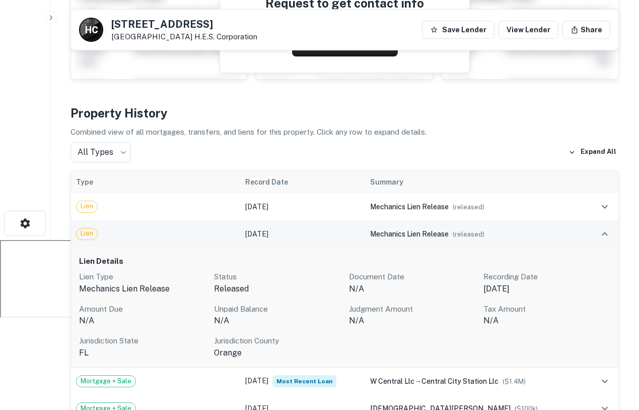
click at [298, 228] on td "Jul 16, 2024" at bounding box center [302, 233] width 125 height 27
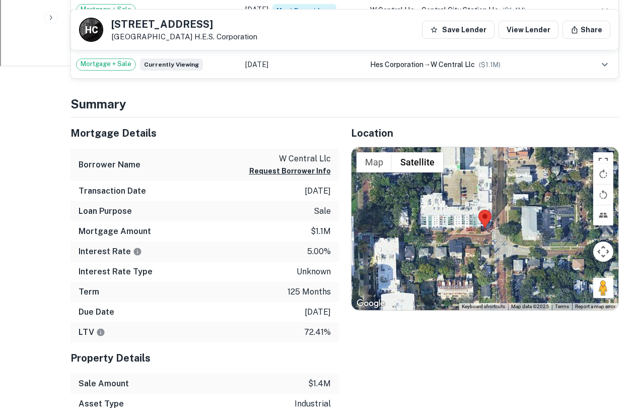
scroll to position [424, 0]
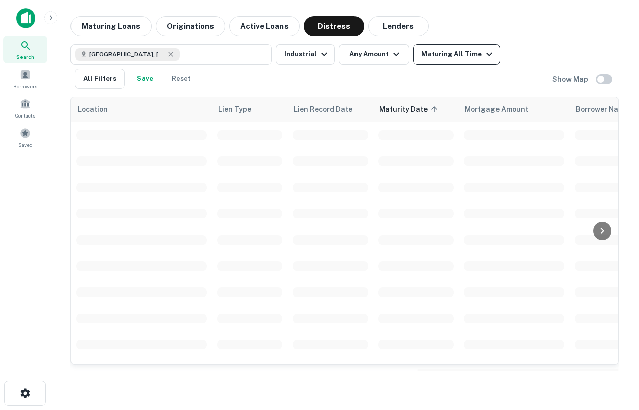
click at [448, 64] on div "Orlando, FL, USA Industrial Any Amount Maturing All Time All Filters Save Reset" at bounding box center [312, 66] width 482 height 44
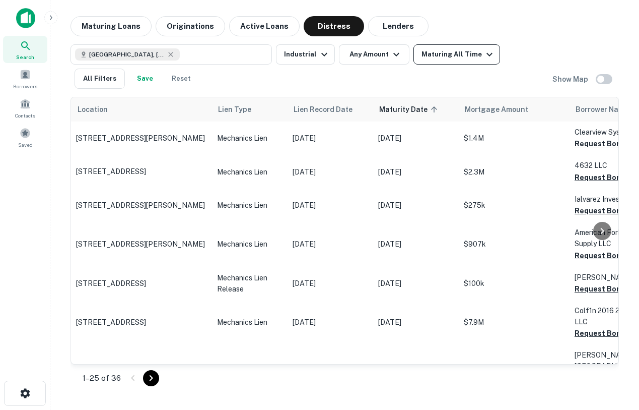
click at [438, 50] on div "Maturing All Time" at bounding box center [459, 54] width 74 height 12
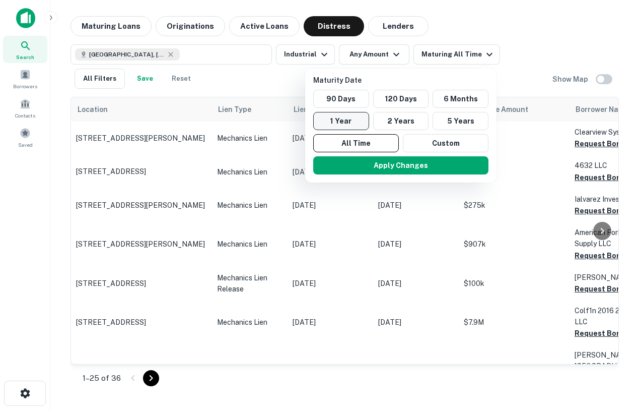
click at [337, 124] on button "1 Year" at bounding box center [341, 121] width 56 height 18
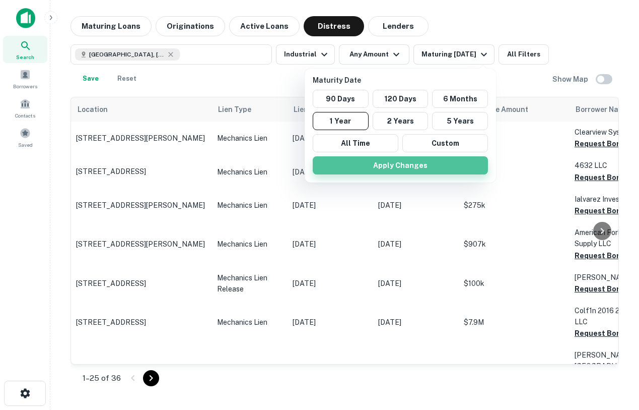
click at [384, 165] on button "Apply Changes" at bounding box center [400, 165] width 175 height 18
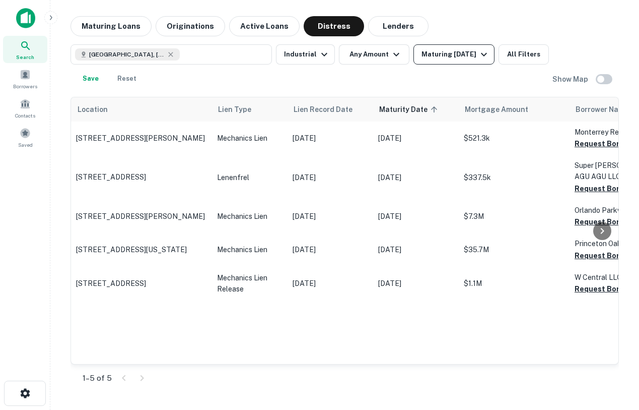
click at [463, 55] on div "Maturing [DATE]" at bounding box center [456, 54] width 69 height 12
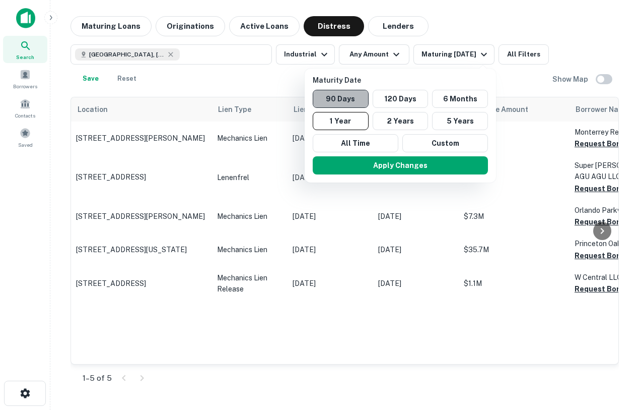
click at [365, 97] on button "90 Days" at bounding box center [341, 99] width 56 height 18
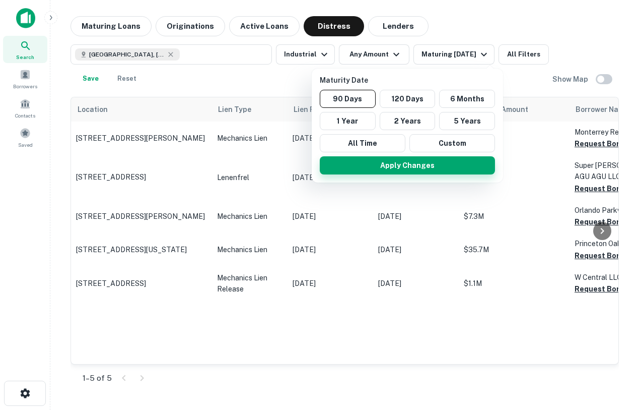
click at [413, 167] on button "Apply Changes" at bounding box center [407, 165] width 175 height 18
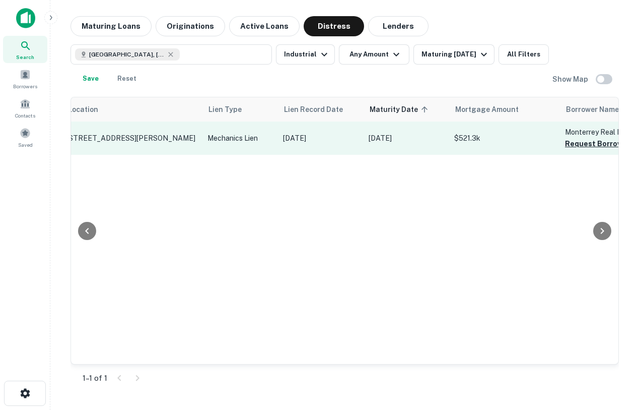
scroll to position [0, 10]
click at [575, 143] on button "Request Borrower Info" at bounding box center [606, 144] width 82 height 12
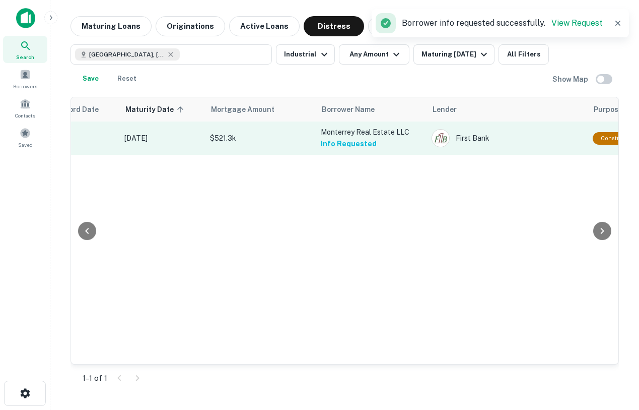
scroll to position [0, 0]
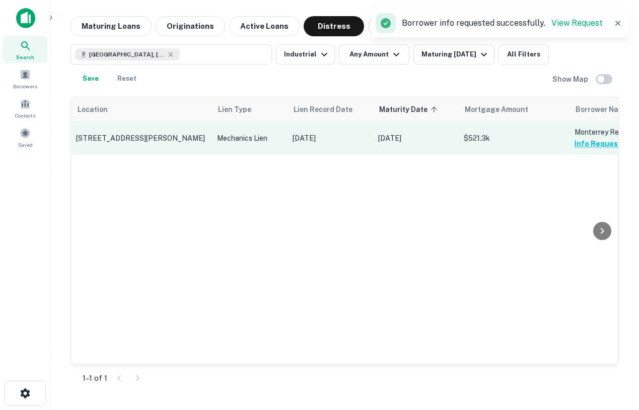
click at [147, 131] on td "2640 Kunze Ave Orlando, FL 32806" at bounding box center [141, 137] width 141 height 33
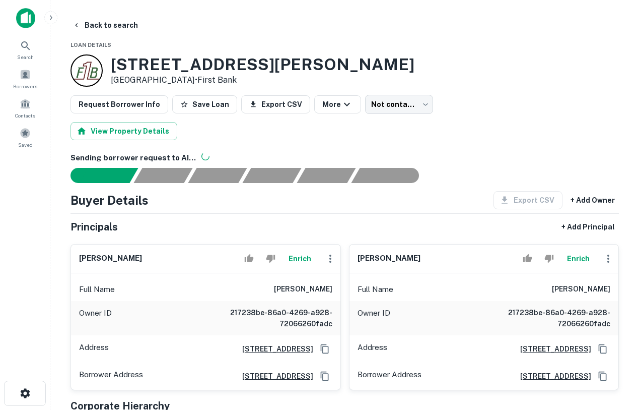
click at [25, 17] on img at bounding box center [25, 18] width 19 height 20
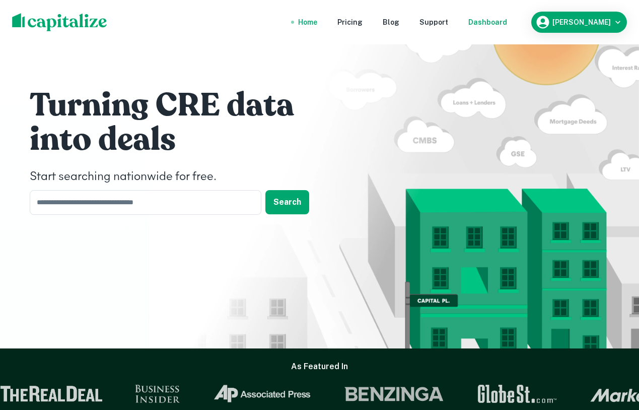
click at [504, 21] on div "Dashboard" at bounding box center [488, 22] width 39 height 11
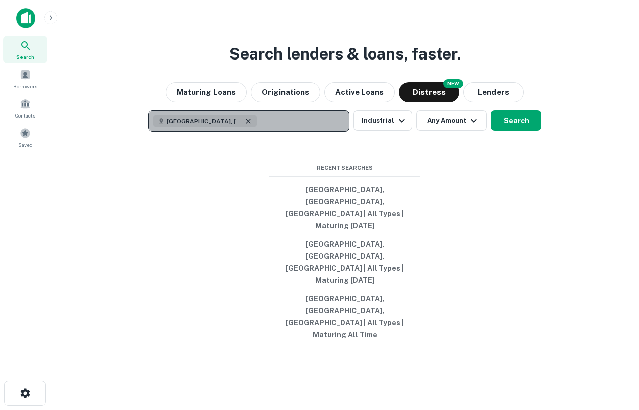
click at [246, 123] on icon "button" at bounding box center [248, 120] width 5 height 5
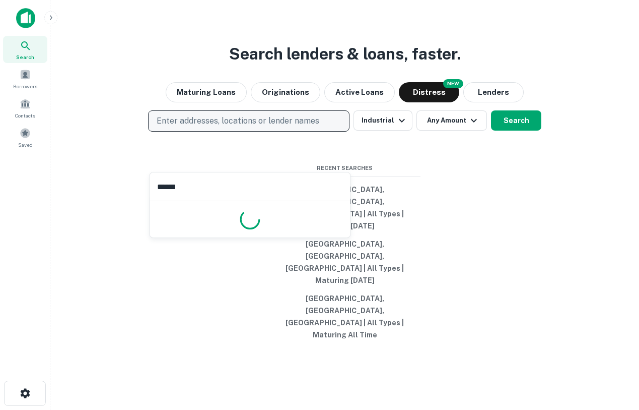
type input "*******"
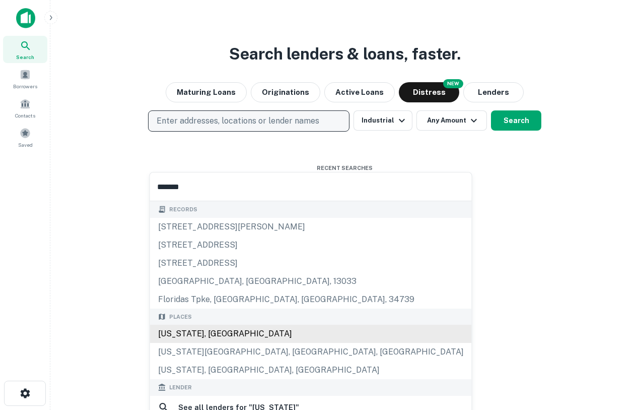
click at [196, 330] on div "Florida, USA" at bounding box center [311, 333] width 322 height 18
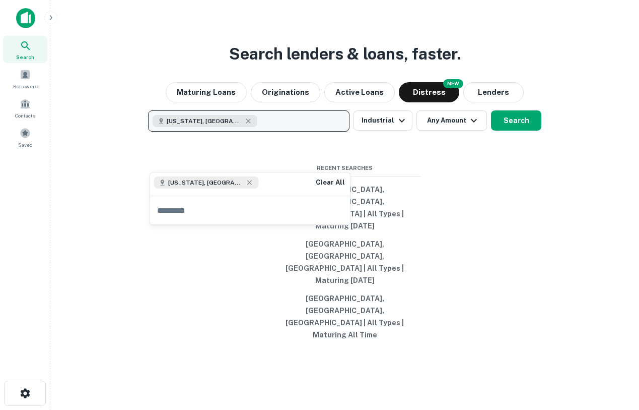
click at [502, 225] on div "Search lenders & loans, faster. Maturing Loans Originations Active Loans NEW Di…" at bounding box center [344, 229] width 573 height 410
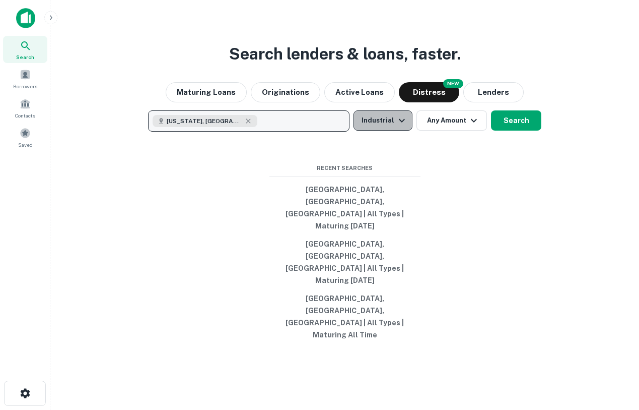
click at [404, 126] on icon "button" at bounding box center [402, 120] width 12 height 12
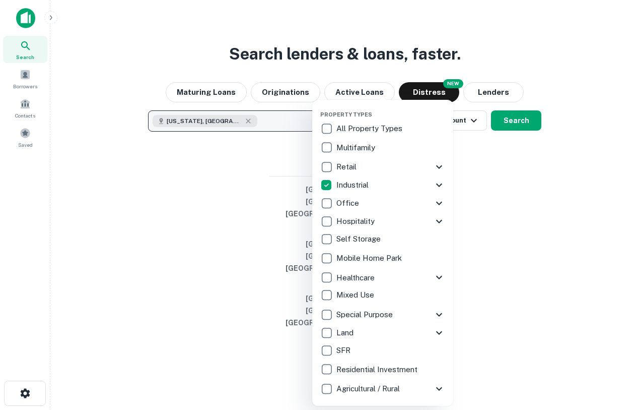
click at [440, 186] on icon at bounding box center [439, 185] width 12 height 12
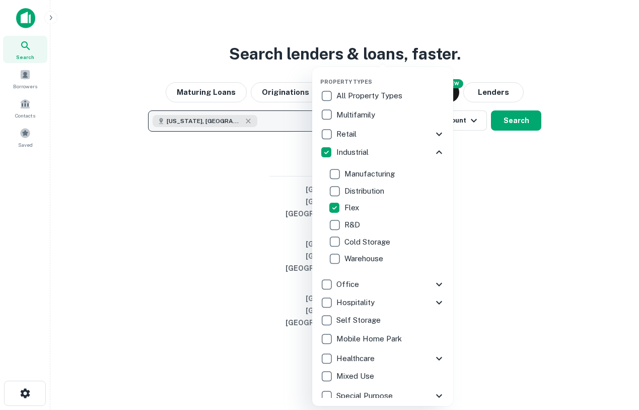
click at [509, 214] on div at bounding box center [319, 205] width 639 height 410
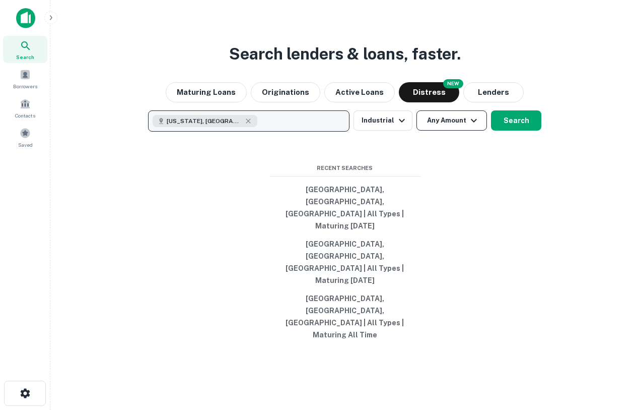
click at [453, 131] on button "Any Amount" at bounding box center [452, 120] width 71 height 20
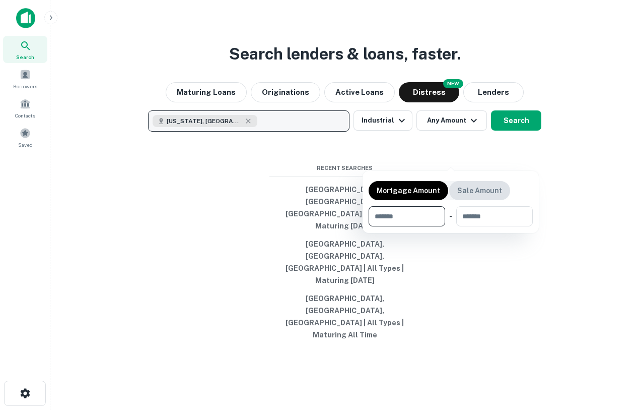
click at [474, 190] on p "Sale Amount" at bounding box center [480, 190] width 45 height 11
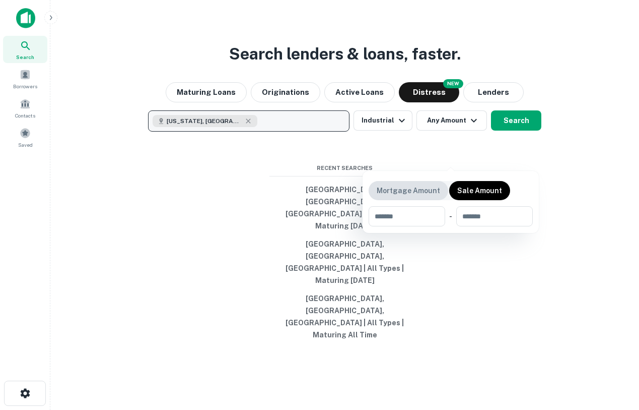
click at [426, 186] on p "Mortgage Amount" at bounding box center [408, 190] width 63 height 11
click at [496, 181] on div "Sale Amount" at bounding box center [479, 190] width 61 height 19
click at [422, 215] on input "number" at bounding box center [404, 216] width 70 height 20
type input "********"
click at [516, 285] on div at bounding box center [319, 205] width 639 height 410
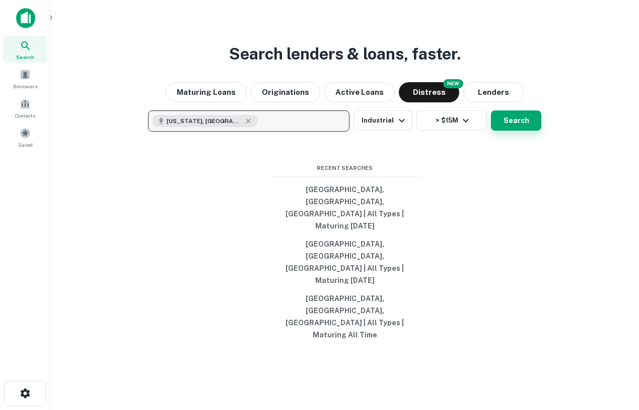
click at [515, 131] on button "Search" at bounding box center [516, 120] width 50 height 20
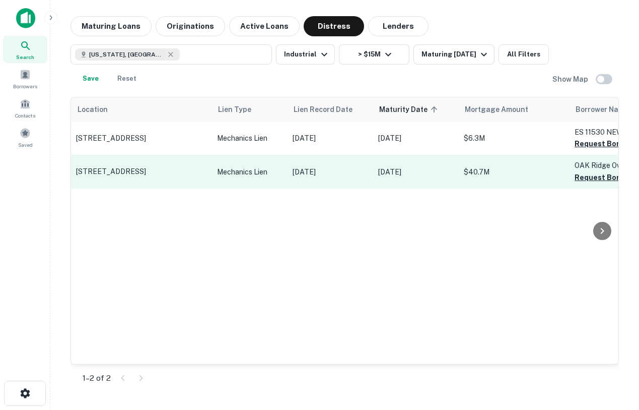
click at [155, 169] on p "2001 W Oak Ridge Rd Orlando, FL 32809" at bounding box center [141, 171] width 131 height 9
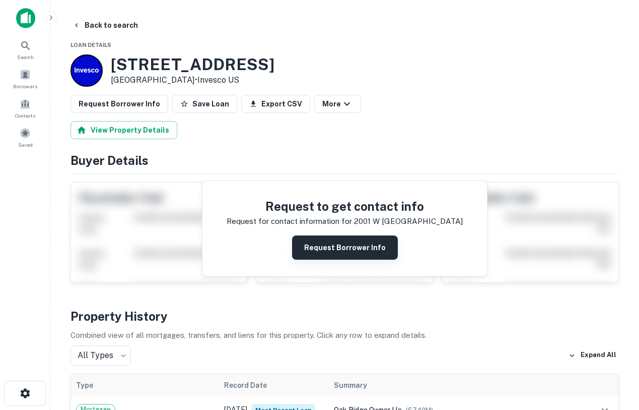
click at [328, 239] on button "Request Borrower Info" at bounding box center [345, 247] width 106 height 24
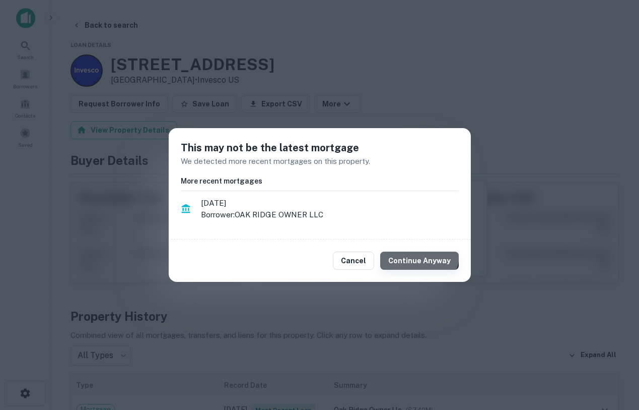
click at [422, 255] on button "Continue Anyway" at bounding box center [419, 260] width 79 height 18
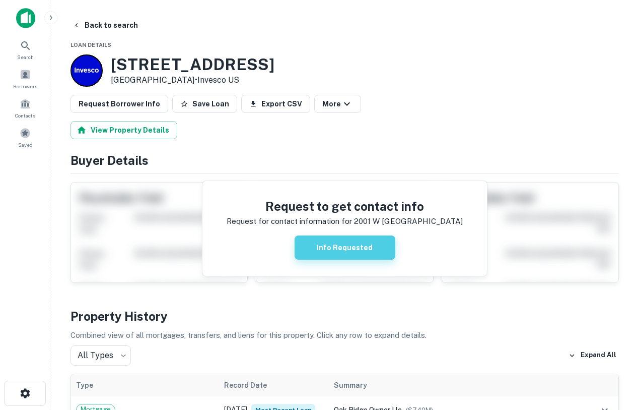
click at [331, 247] on button "Info Requested" at bounding box center [345, 247] width 101 height 24
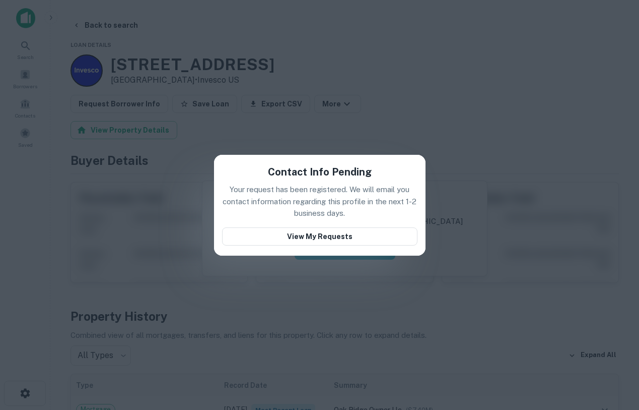
click at [405, 252] on div "Contact Info Pending Your request has been registered. We will email you contac…" at bounding box center [320, 205] width 212 height 101
click at [396, 136] on div "Contact Info Pending Your request has been registered. We will email you contac…" at bounding box center [319, 205] width 639 height 410
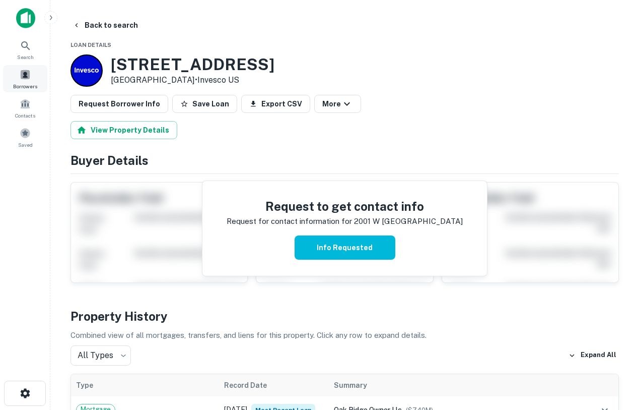
click at [34, 73] on div "Borrowers" at bounding box center [25, 78] width 44 height 27
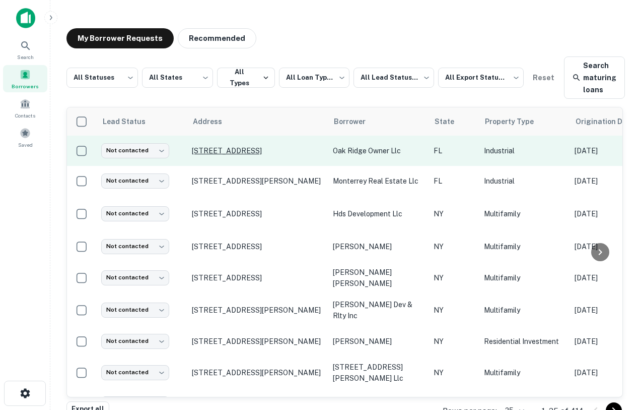
click at [235, 146] on p "2001 W Oak Ridge Rd Orlando, FL 32809" at bounding box center [257, 150] width 131 height 9
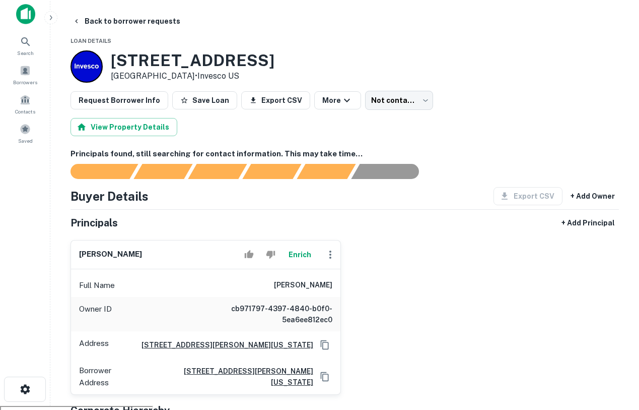
scroll to position [5, 0]
click at [93, 69] on div at bounding box center [87, 66] width 32 height 32
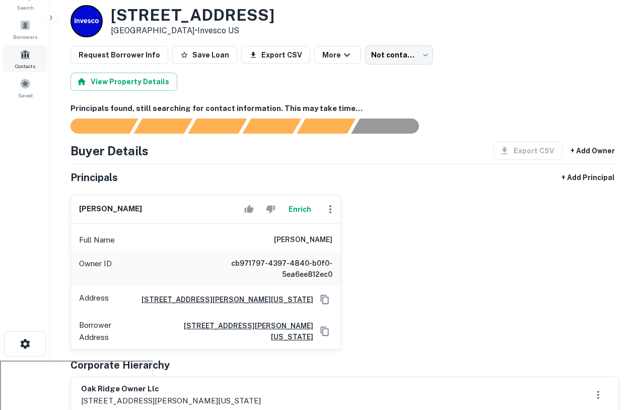
scroll to position [0, 0]
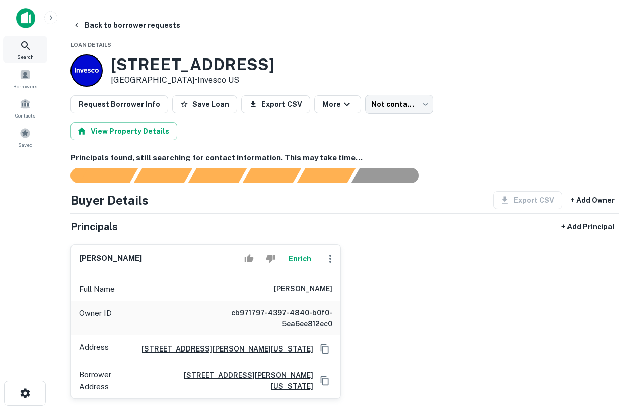
click at [28, 53] on span "Search" at bounding box center [25, 57] width 17 height 8
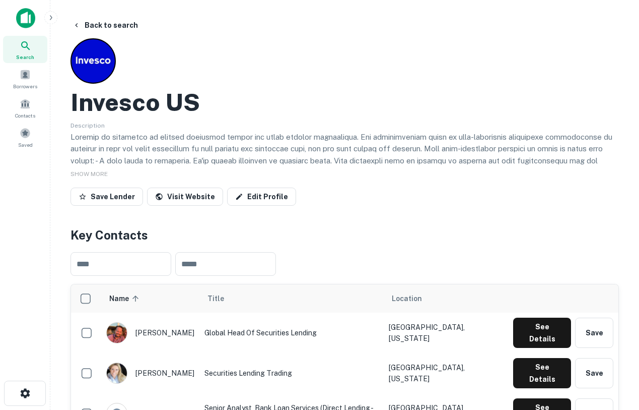
click at [13, 50] on div "Search" at bounding box center [25, 49] width 44 height 27
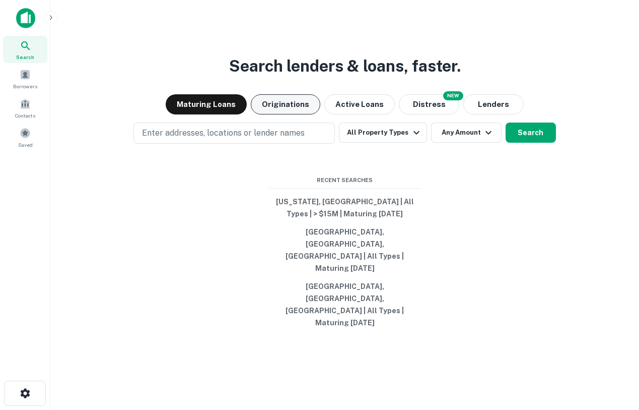
click at [301, 114] on button "Originations" at bounding box center [286, 104] width 70 height 20
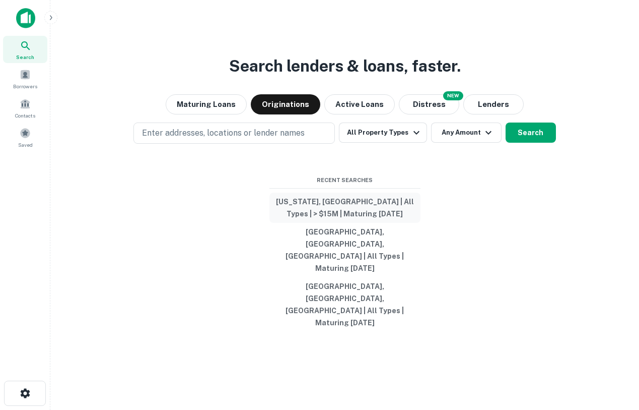
click at [339, 223] on button "[US_STATE], [GEOGRAPHIC_DATA] | All Types | > $15M | Maturing [DATE]" at bounding box center [345, 207] width 151 height 30
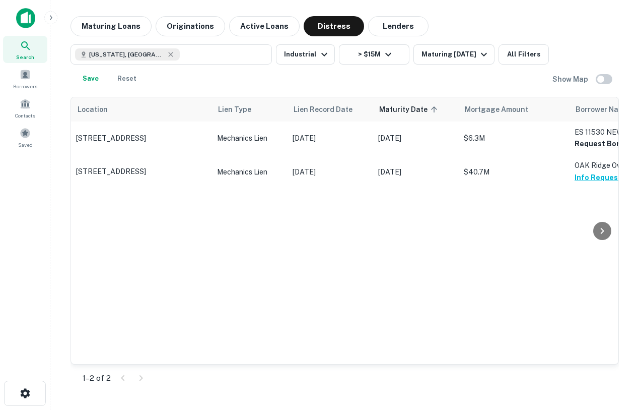
click at [22, 50] on icon at bounding box center [26, 46] width 12 height 12
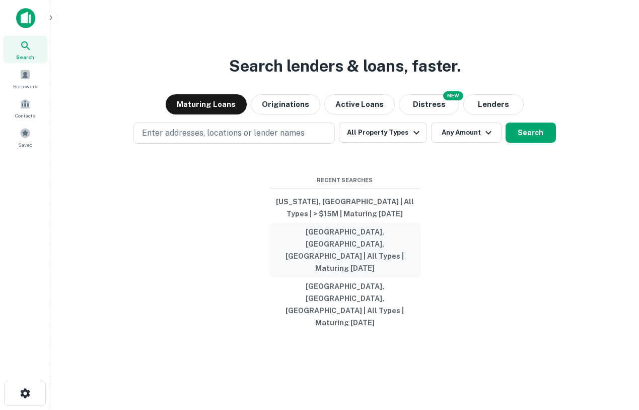
click at [335, 252] on button "Orlando, FL, USA | All Types | Maturing In 90 Days" at bounding box center [345, 250] width 151 height 54
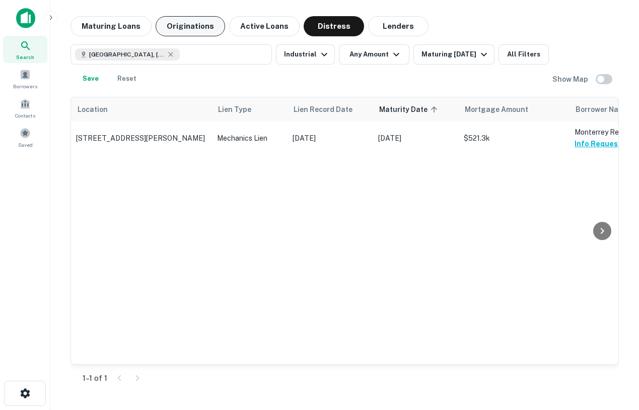
click at [186, 25] on button "Originations" at bounding box center [191, 26] width 70 height 20
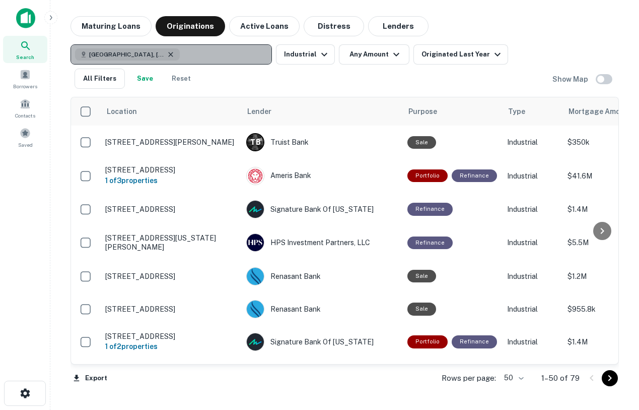
click at [167, 53] on icon "button" at bounding box center [171, 54] width 8 height 8
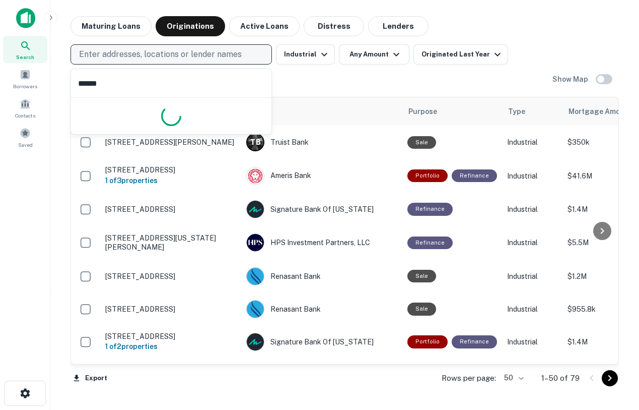
type input "*******"
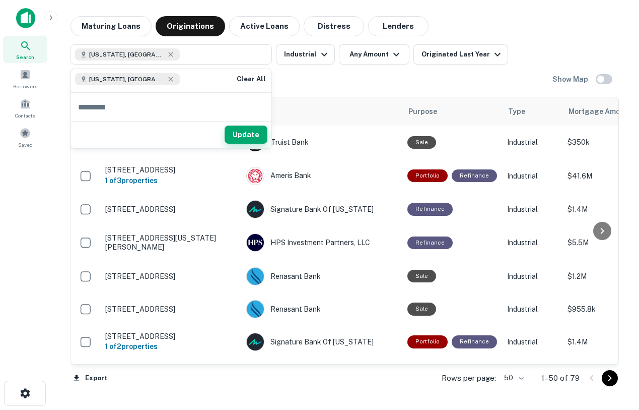
click at [245, 132] on button "Update" at bounding box center [246, 134] width 43 height 18
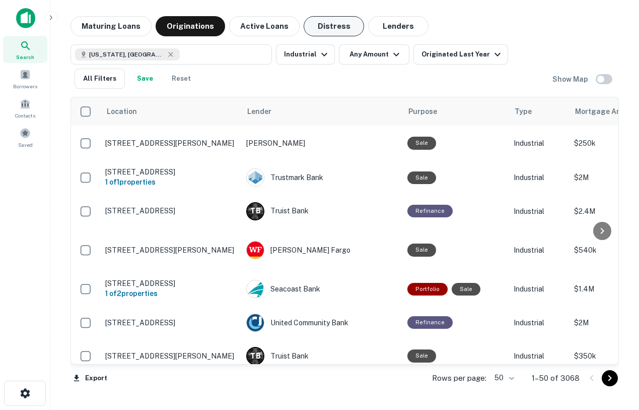
click at [338, 33] on button "Distress" at bounding box center [334, 26] width 60 height 20
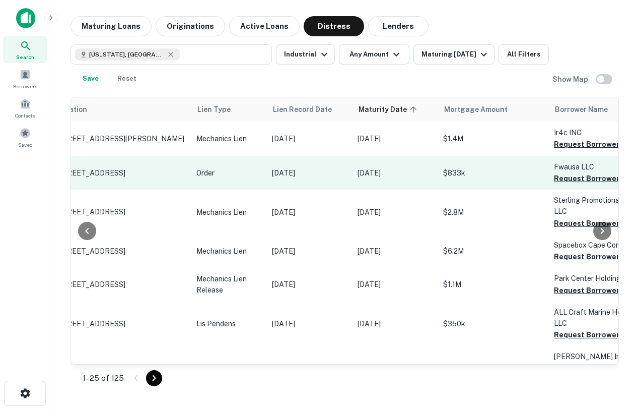
scroll to position [1, 20]
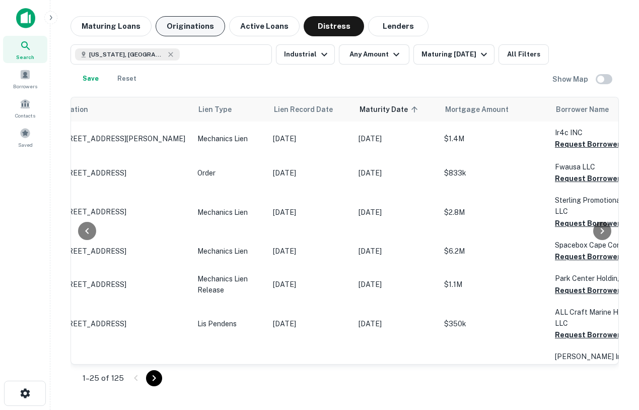
click at [186, 23] on button "Originations" at bounding box center [191, 26] width 70 height 20
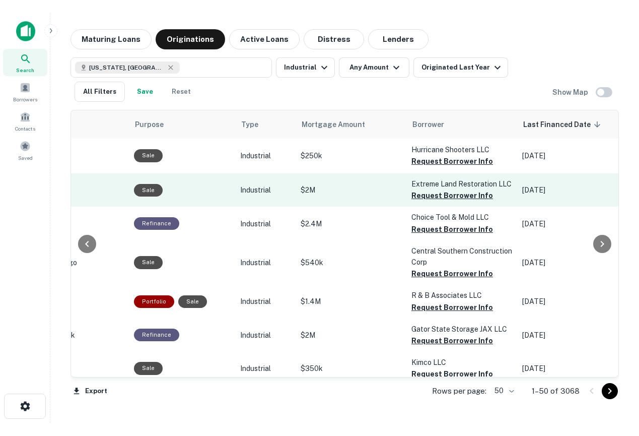
scroll to position [1, 276]
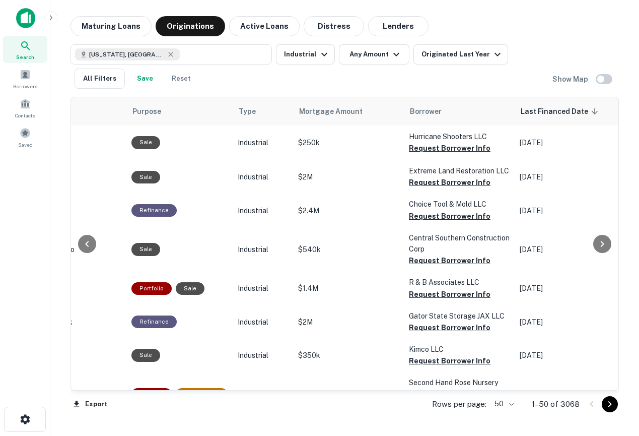
click at [7, 15] on div at bounding box center [25, 22] width 50 height 28
click at [23, 20] on img at bounding box center [25, 18] width 19 height 20
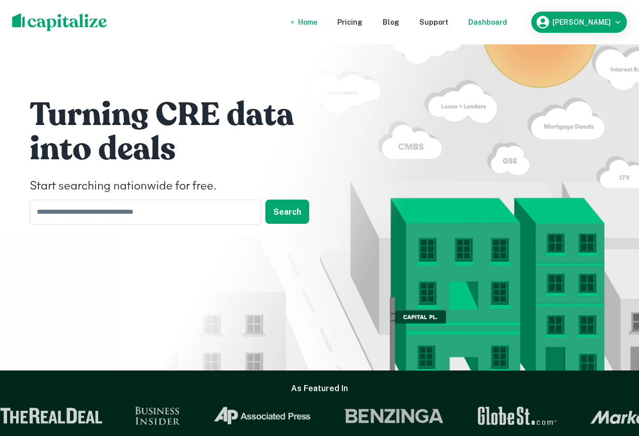
click at [502, 18] on div "Dashboard" at bounding box center [488, 22] width 39 height 11
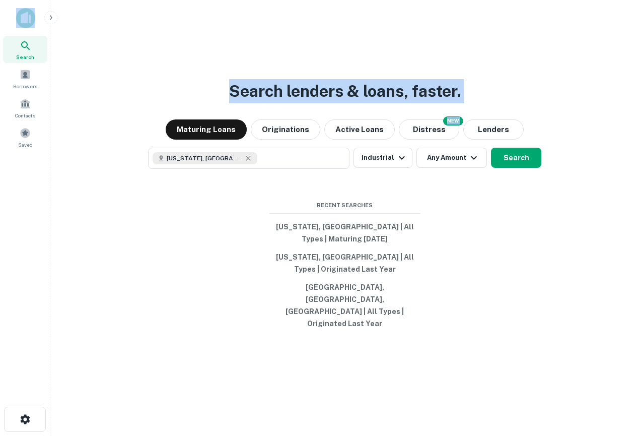
drag, startPoint x: 128, startPoint y: 164, endPoint x: -4, endPoint y: -29, distance: 233.8
click at [0, 0] on html "Search Borrowers Contacts Saved Search lenders & loans, faster. Maturing Loans …" at bounding box center [319, 218] width 639 height 436
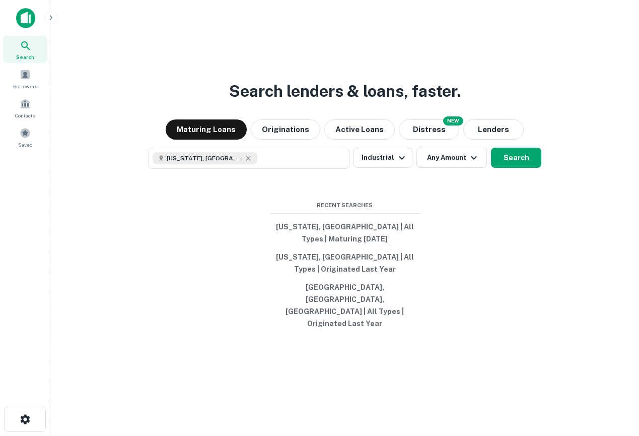
click at [192, 73] on div "Search lenders & loans, faster. Maturing Loans Originations Active Loans NEW Di…" at bounding box center [344, 242] width 573 height 436
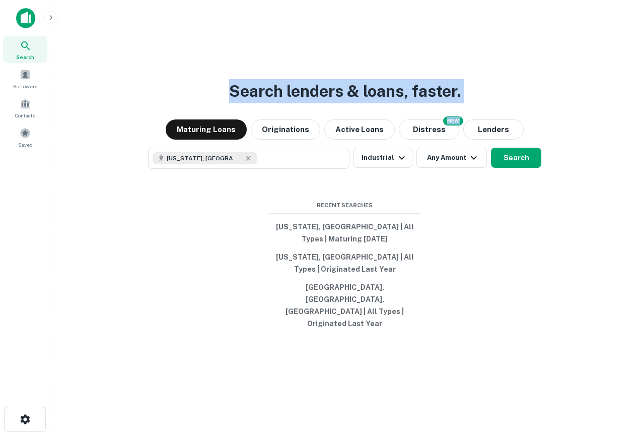
drag, startPoint x: 462, startPoint y: 143, endPoint x: 580, endPoint y: 231, distance: 147.9
click at [580, 233] on div "Search lenders & loans, faster. Maturing Loans Originations Active Loans NEW Di…" at bounding box center [344, 242] width 573 height 436
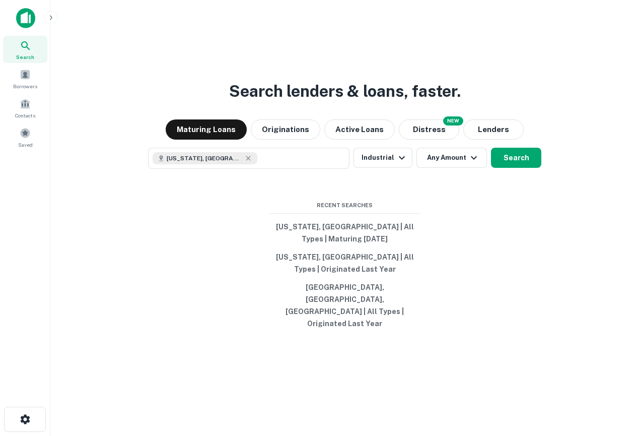
click at [546, 331] on div "Search lenders & loans, faster. Maturing Loans Originations Active Loans NEW Di…" at bounding box center [344, 242] width 573 height 436
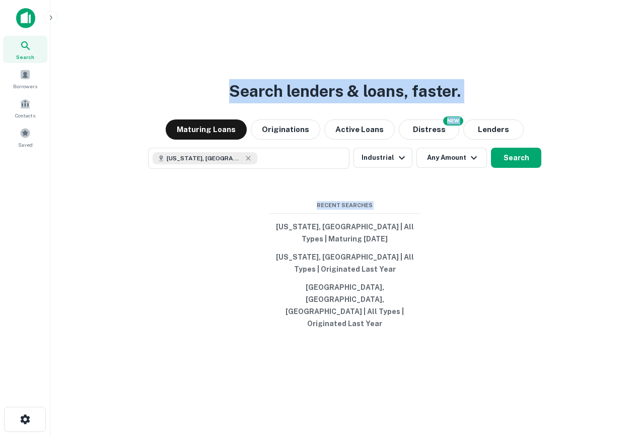
drag, startPoint x: 526, startPoint y: 353, endPoint x: 269, endPoint y: 46, distance: 400.3
click at [269, 46] on div "Search lenders & loans, faster. Maturing Loans Originations Active Loans NEW Di…" at bounding box center [344, 242] width 573 height 436
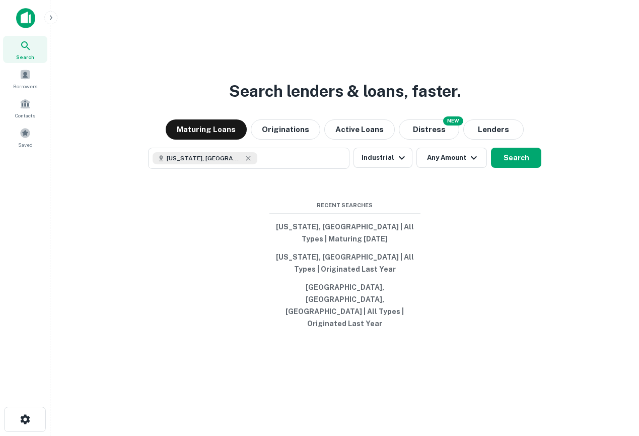
click at [272, 78] on div "Search lenders & loans, faster. Maturing Loans Originations Active Loans NEW Di…" at bounding box center [344, 242] width 573 height 436
click at [401, 164] on icon "button" at bounding box center [402, 158] width 12 height 12
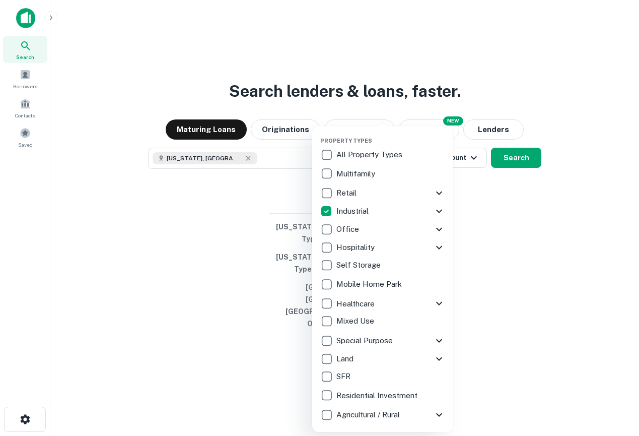
click at [438, 193] on icon at bounding box center [439, 193] width 6 height 4
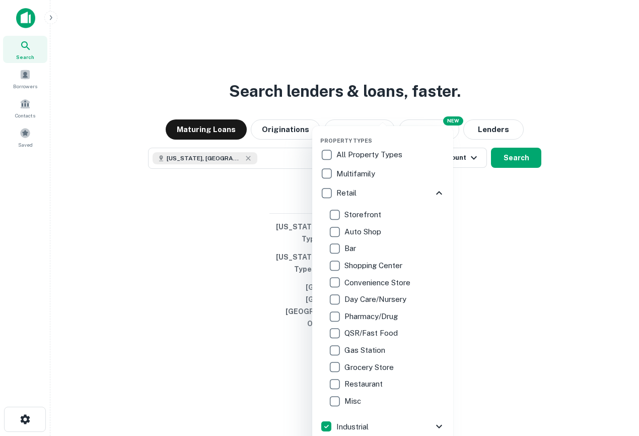
click at [438, 193] on icon at bounding box center [439, 193] width 12 height 12
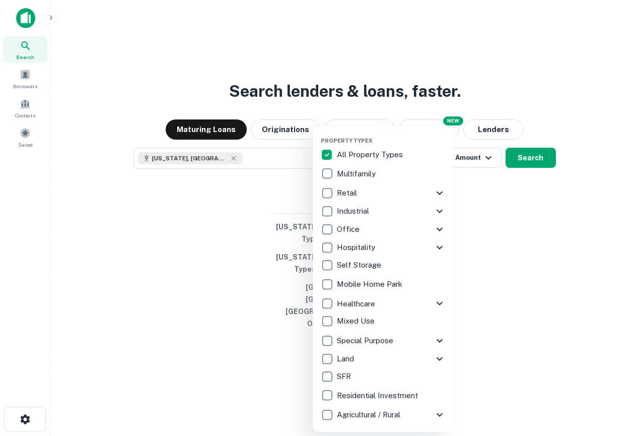
click at [207, 234] on div at bounding box center [319, 218] width 639 height 436
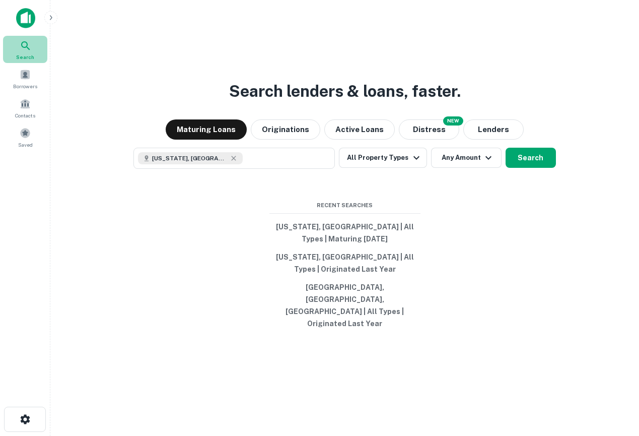
click at [29, 55] on span "Search" at bounding box center [25, 57] width 18 height 8
click at [50, 15] on icon "button" at bounding box center [51, 18] width 8 height 8
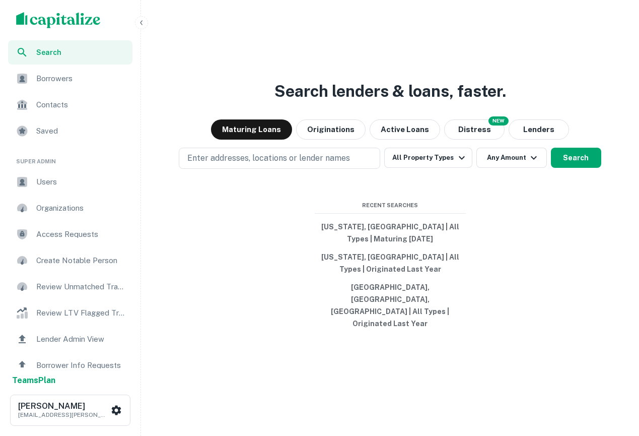
click at [67, 185] on span "Users" at bounding box center [81, 182] width 90 height 12
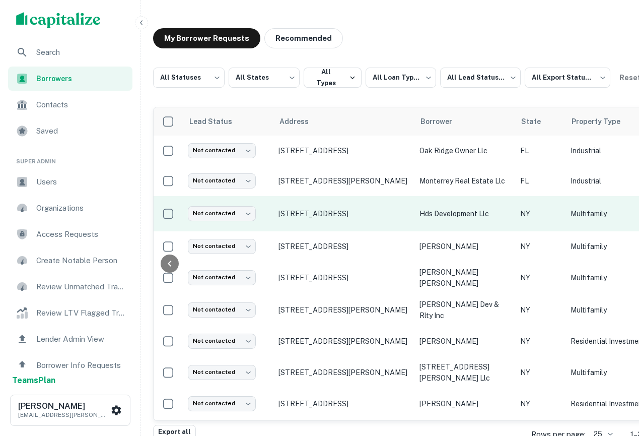
scroll to position [0, 658]
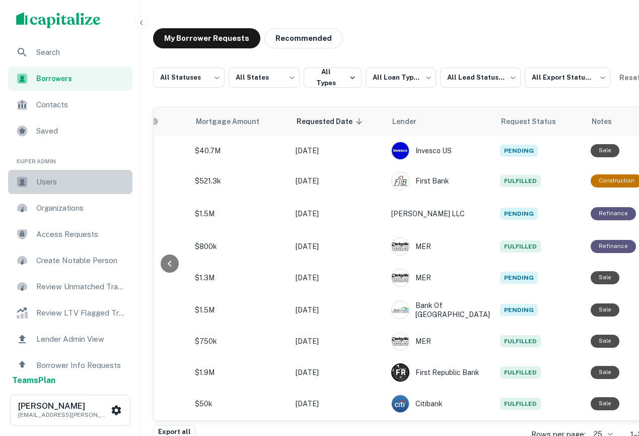
click at [105, 189] on div "Users" at bounding box center [70, 182] width 124 height 24
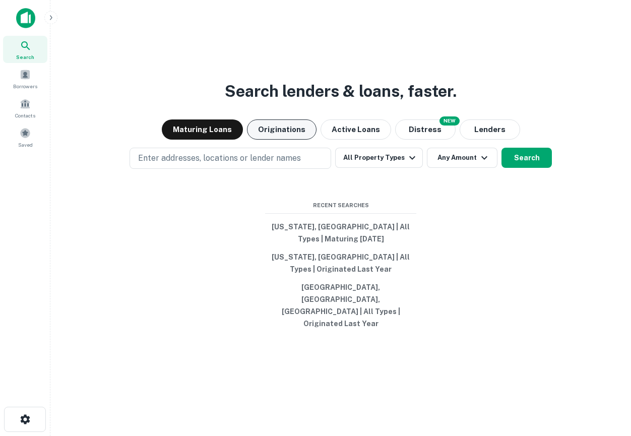
click at [262, 140] on button "Originations" at bounding box center [282, 129] width 70 height 20
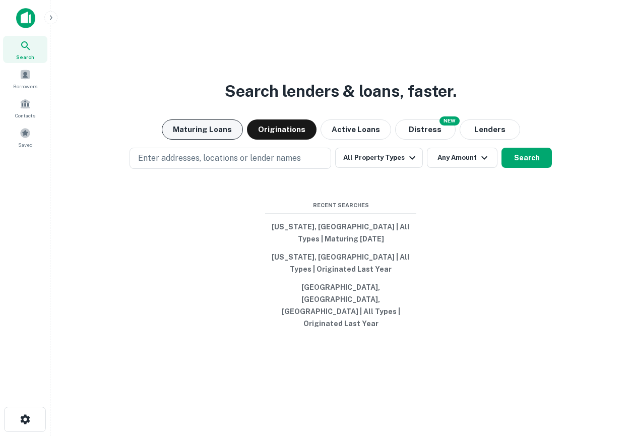
click at [224, 136] on button "Maturing Loans" at bounding box center [202, 129] width 81 height 20
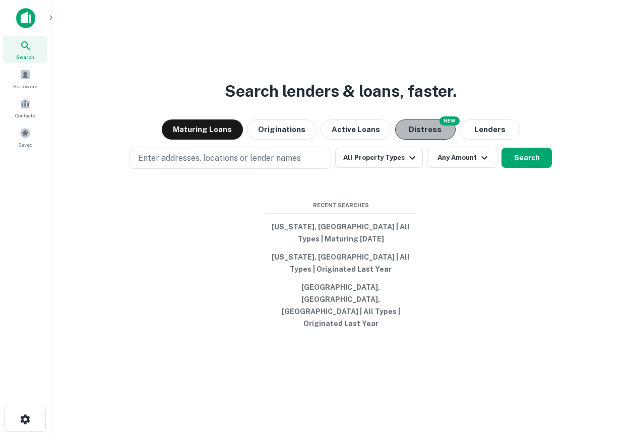
click at [408, 139] on button "Distress" at bounding box center [425, 129] width 60 height 20
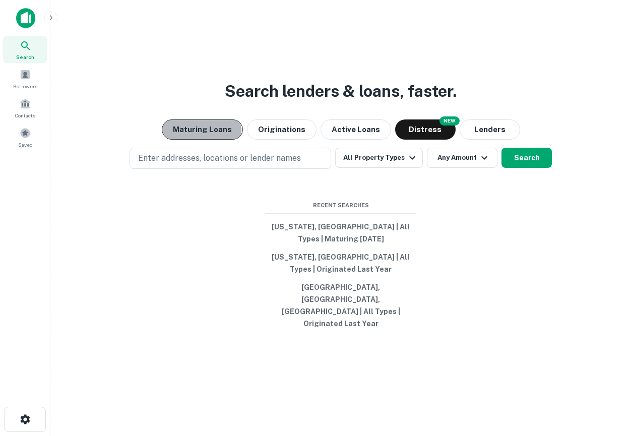
click at [191, 140] on button "Maturing Loans" at bounding box center [202, 129] width 81 height 20
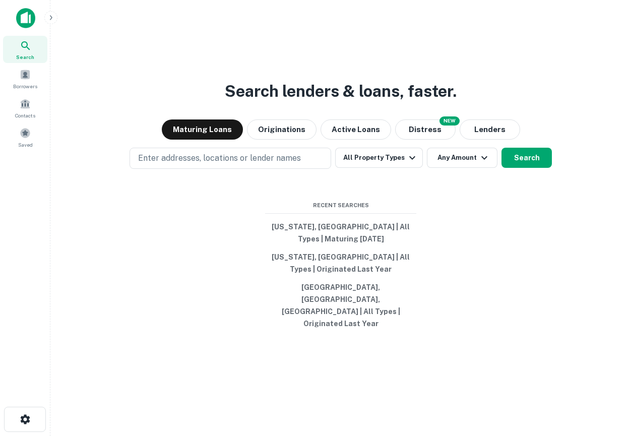
click at [48, 23] on button "button" at bounding box center [50, 17] width 13 height 13
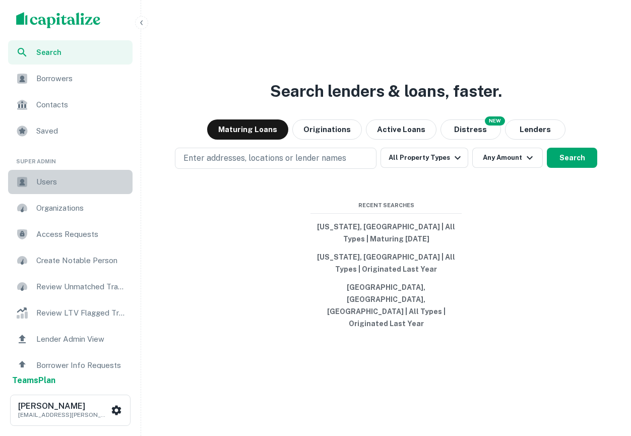
click at [64, 171] on div "Users" at bounding box center [70, 182] width 124 height 24
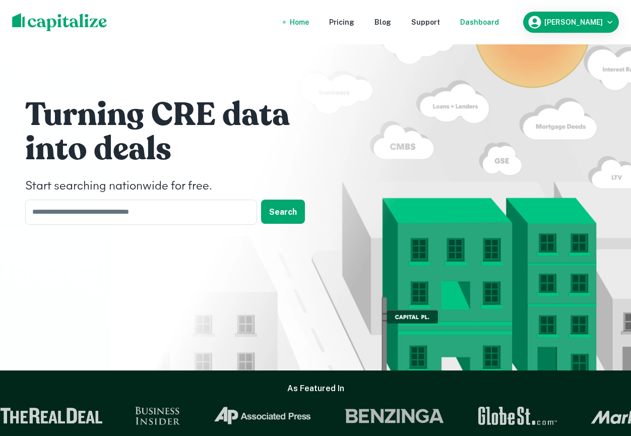
click at [499, 20] on div "Dashboard" at bounding box center [479, 22] width 39 height 11
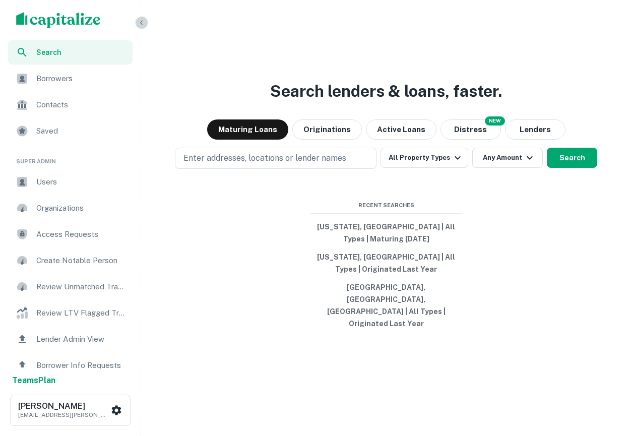
click at [141, 21] on icon "button" at bounding box center [142, 23] width 8 height 8
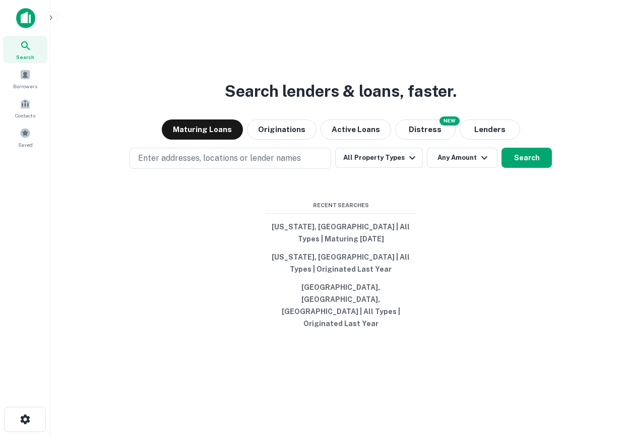
click at [17, 21] on img at bounding box center [25, 18] width 19 height 20
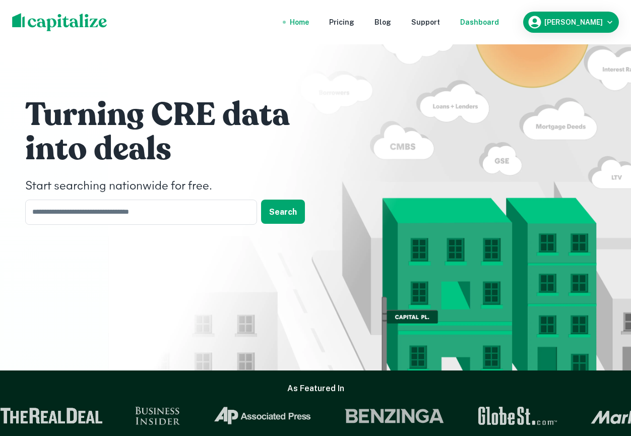
click at [490, 22] on div "Dashboard" at bounding box center [479, 22] width 39 height 11
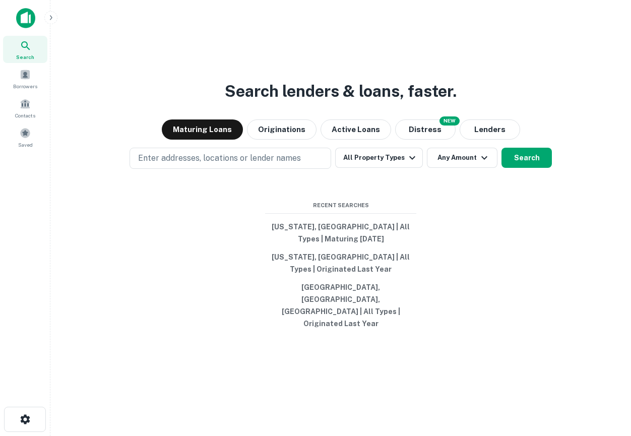
click at [54, 18] on icon "button" at bounding box center [51, 18] width 8 height 8
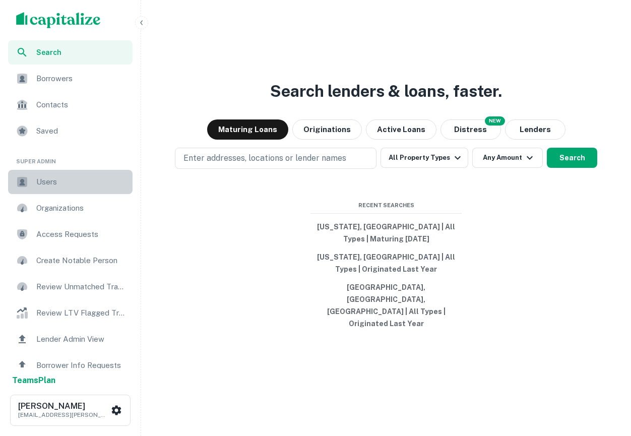
click at [54, 181] on span "Users" at bounding box center [81, 182] width 90 height 12
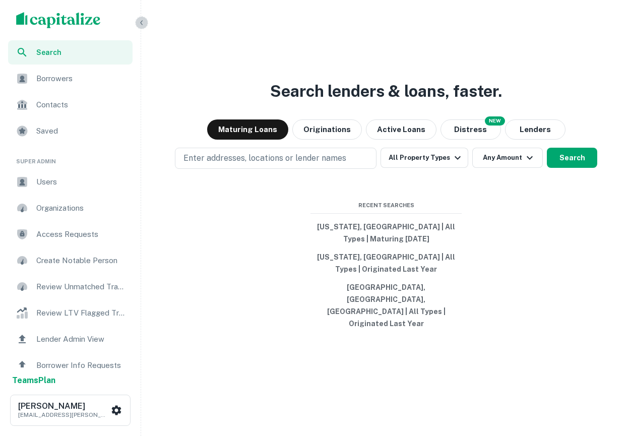
click at [141, 26] on icon "button" at bounding box center [142, 23] width 8 height 8
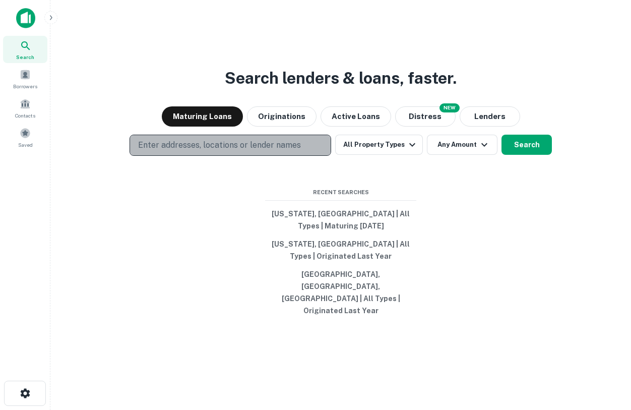
click at [273, 151] on p "Enter addresses, locations or lender names" at bounding box center [219, 145] width 163 height 12
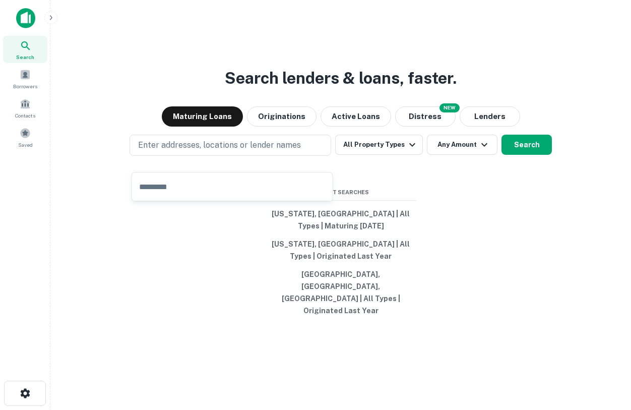
click at [252, 58] on div "Search lenders & loans, faster. Maturing Loans Originations Active Loans NEW Di…" at bounding box center [340, 229] width 564 height 410
click at [212, 142] on div "Search lenders & loans, faster. Maturing Loans Originations Active Loans NEW Di…" at bounding box center [340, 229] width 564 height 410
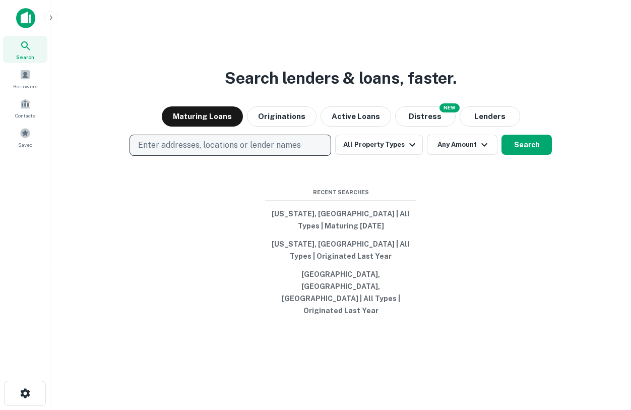
click at [214, 147] on button "Enter addresses, locations or lender names" at bounding box center [230, 145] width 202 height 21
type input "******"
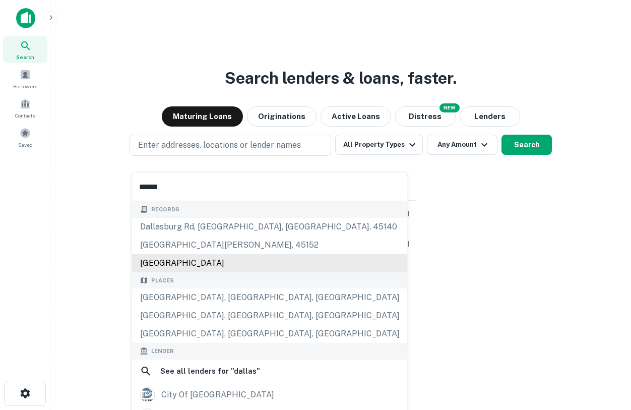
click at [174, 294] on div "Records dallasburg rd, [GEOGRAPHIC_DATA], [GEOGRAPHIC_DATA], [STREET_ADDRESS][G…" at bounding box center [270, 398] width 276 height 395
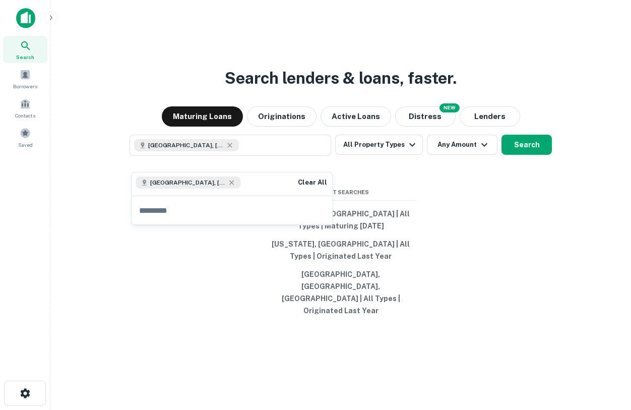
click at [478, 218] on div "Search lenders & loans, faster. Maturing Loans Originations Active Loans NEW Di…" at bounding box center [340, 229] width 564 height 410
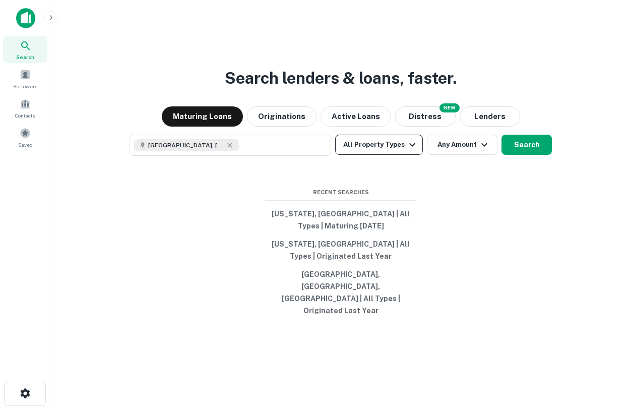
click at [402, 155] on button "All Property Types" at bounding box center [379, 145] width 88 height 20
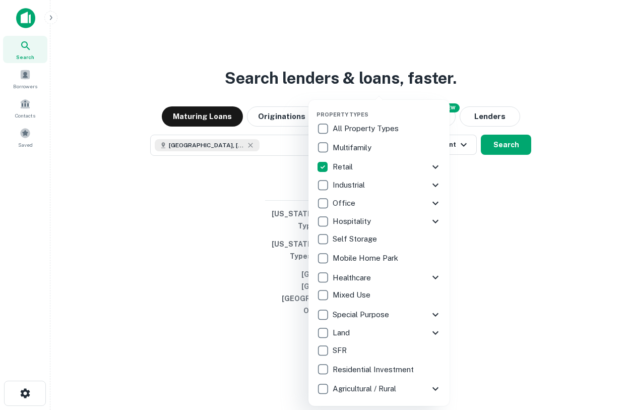
click at [434, 168] on icon at bounding box center [435, 167] width 12 height 12
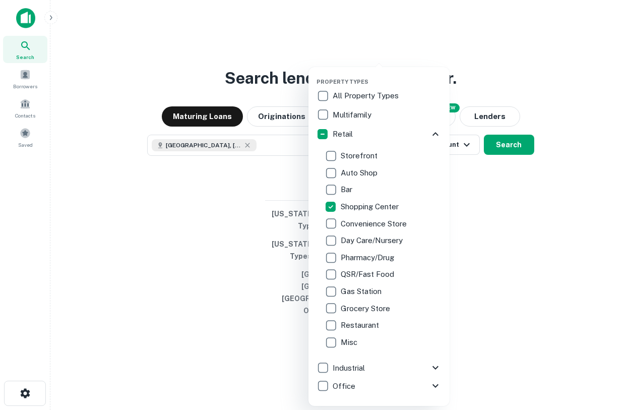
click at [502, 232] on div at bounding box center [315, 205] width 631 height 410
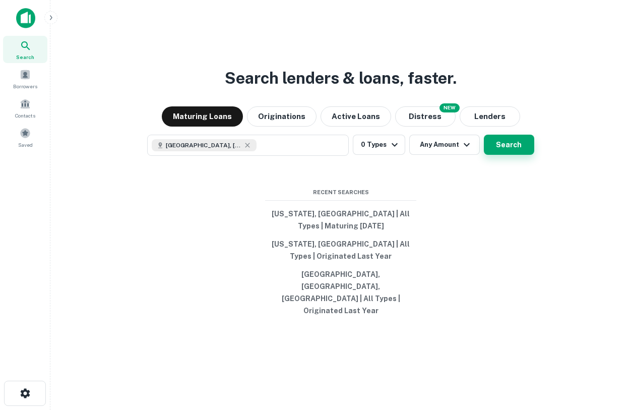
click at [511, 155] on button "Search" at bounding box center [509, 145] width 50 height 20
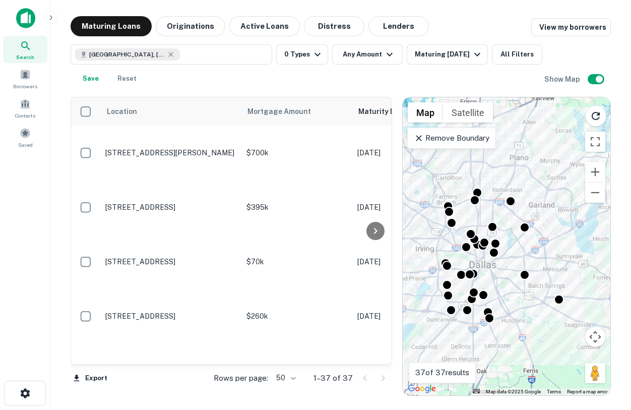
click at [472, 137] on p "Remove Boundary" at bounding box center [451, 138] width 75 height 12
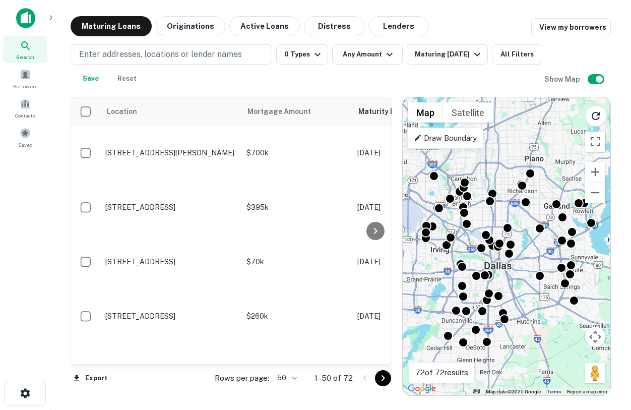
drag, startPoint x: 501, startPoint y: 149, endPoint x: 513, endPoint y: 149, distance: 11.6
click at [515, 149] on div "To activate drag with keyboard, press Alt + Enter. Once in keyboard drag state,…" at bounding box center [507, 246] width 208 height 298
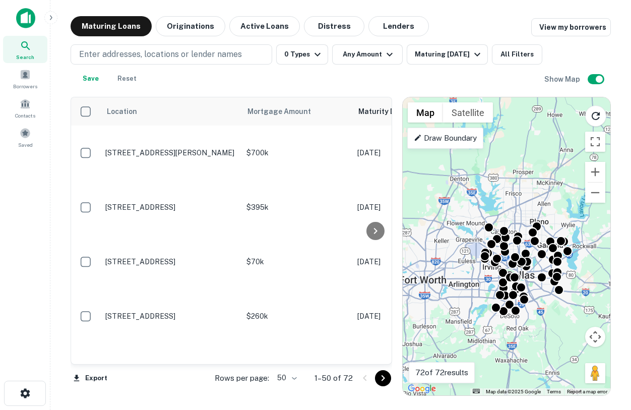
drag, startPoint x: 551, startPoint y: 311, endPoint x: 551, endPoint y: 298, distance: 13.6
click at [551, 298] on div "To activate drag with keyboard, press Alt + Enter. Once in keyboard drag state,…" at bounding box center [507, 246] width 208 height 298
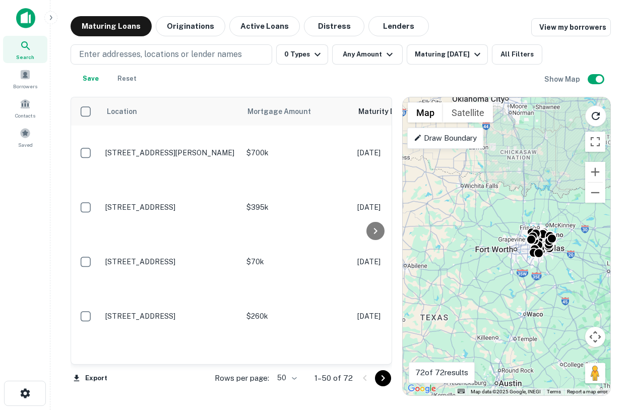
drag, startPoint x: 549, startPoint y: 326, endPoint x: 551, endPoint y: 272, distance: 53.9
click at [551, 272] on div "To activate drag with keyboard, press Alt + Enter. Once in keyboard drag state,…" at bounding box center [507, 246] width 208 height 298
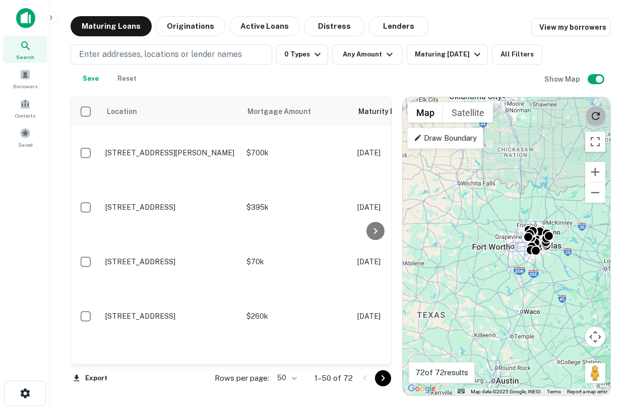
click at [598, 116] on icon "Reload search area" at bounding box center [596, 116] width 12 height 12
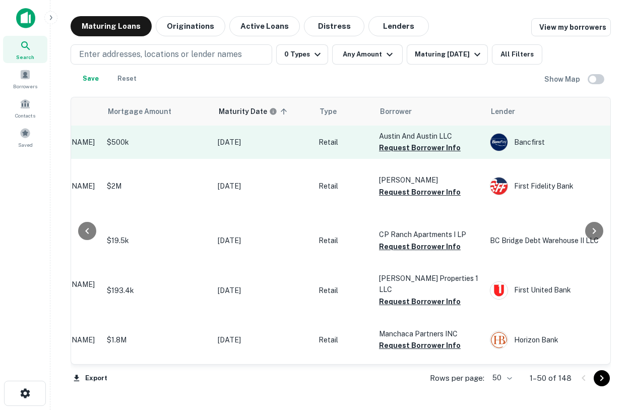
scroll to position [0, 141]
click at [405, 154] on button "Request Borrower Info" at bounding box center [418, 148] width 82 height 12
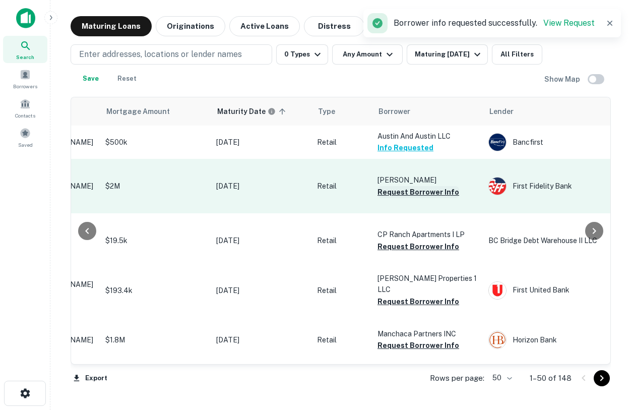
click at [419, 198] on button "Request Borrower Info" at bounding box center [418, 192] width 82 height 12
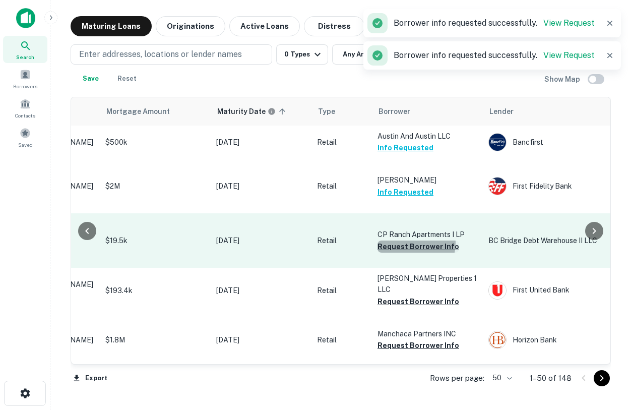
click at [416, 252] on button "Request Borrower Info" at bounding box center [418, 246] width 82 height 12
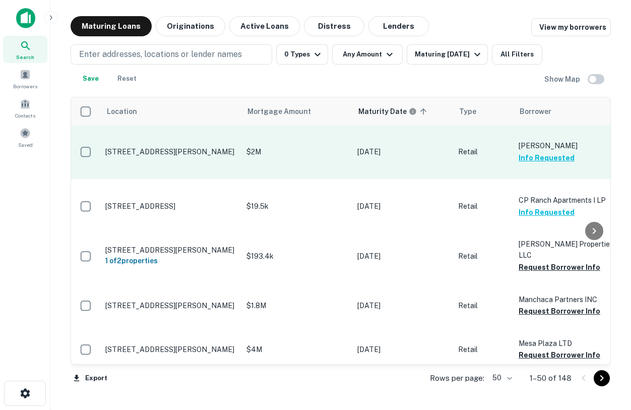
scroll to position [0, 0]
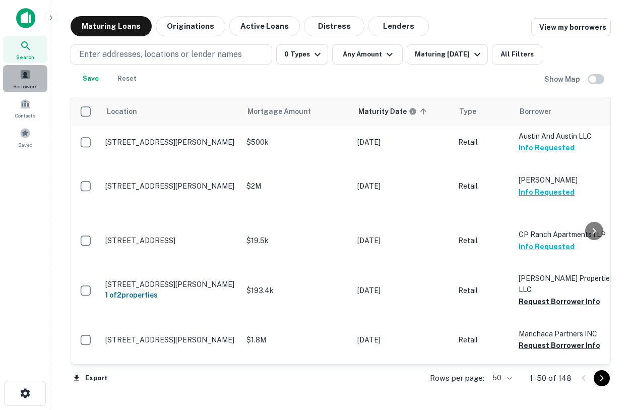
click at [33, 78] on div "Borrowers" at bounding box center [25, 78] width 44 height 27
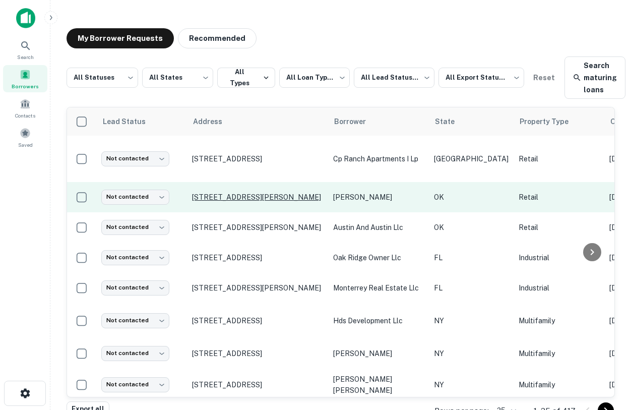
click at [253, 197] on p "[STREET_ADDRESS][PERSON_NAME]" at bounding box center [257, 196] width 131 height 9
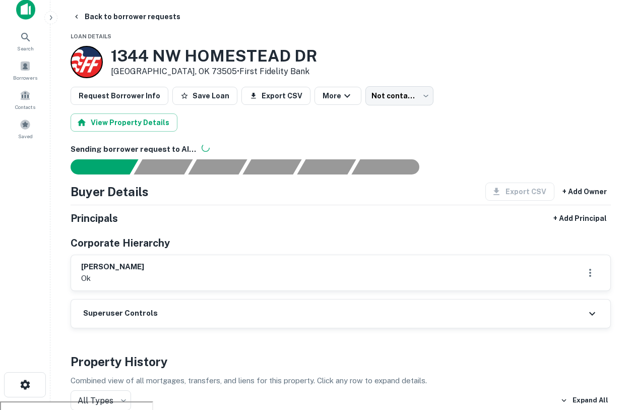
scroll to position [10, 0]
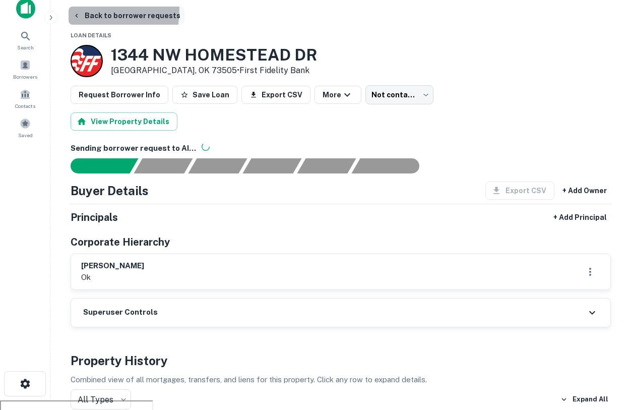
click at [76, 9] on button "Back to borrower requests" at bounding box center [127, 16] width 116 height 18
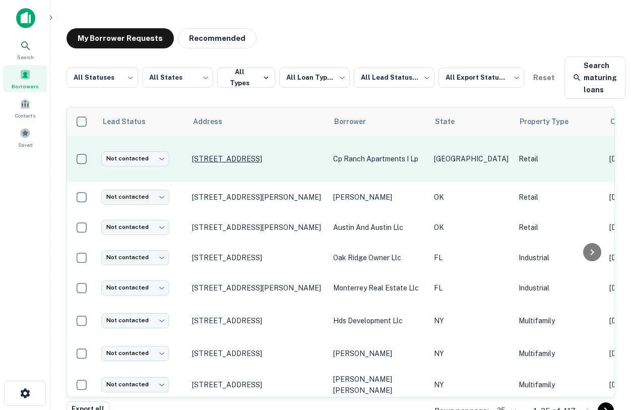
click at [240, 157] on p "[STREET_ADDRESS]" at bounding box center [257, 158] width 131 height 9
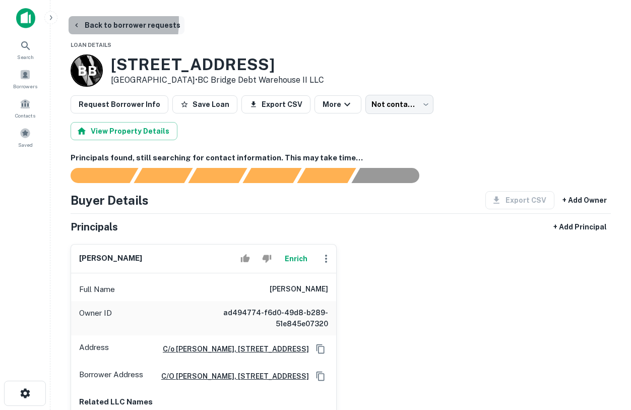
click at [71, 22] on button "Back to borrower requests" at bounding box center [127, 25] width 116 height 18
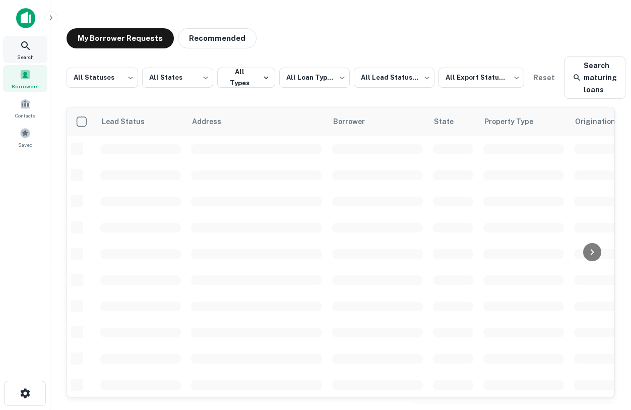
click at [28, 55] on span "Search" at bounding box center [25, 57] width 17 height 8
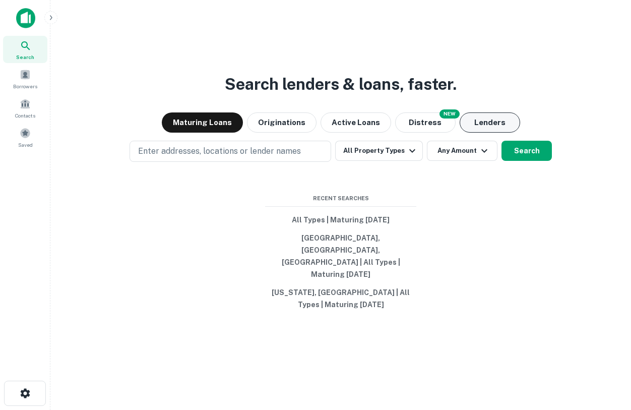
click at [481, 133] on button "Lenders" at bounding box center [490, 122] width 60 height 20
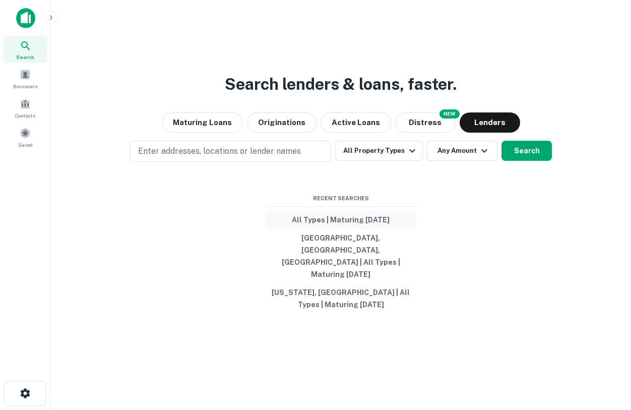
click at [323, 229] on button "All Types | Maturing [DATE]" at bounding box center [340, 220] width 151 height 18
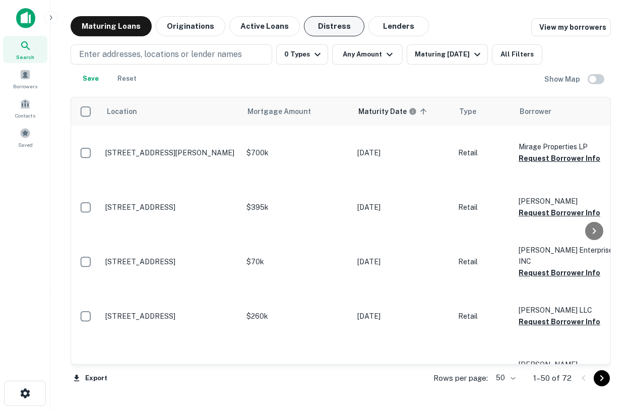
click at [335, 32] on button "Distress" at bounding box center [334, 26] width 60 height 20
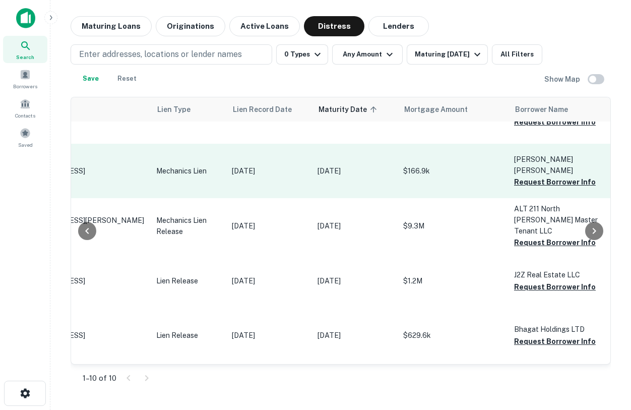
scroll to position [0, 61]
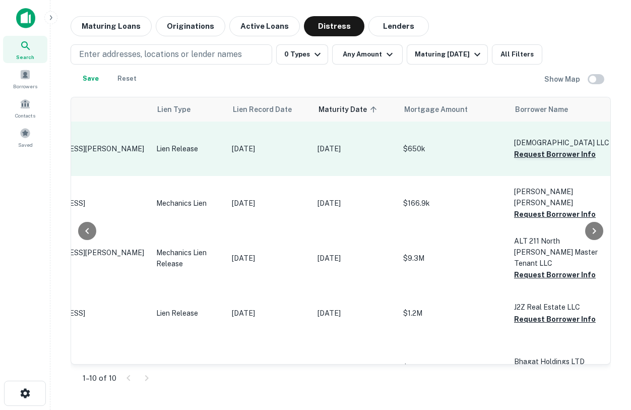
click at [534, 157] on button "Request Borrower Info" at bounding box center [555, 154] width 82 height 12
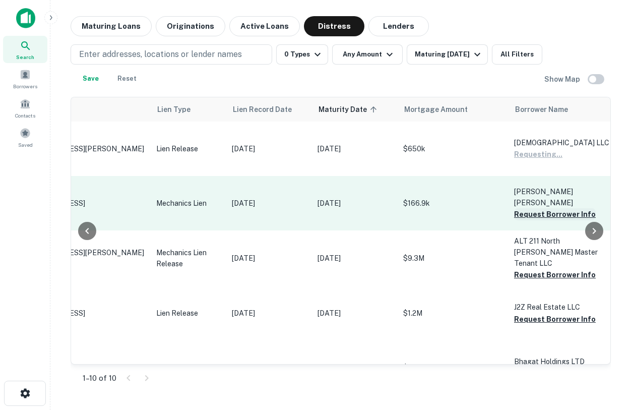
click at [550, 209] on button "Request Borrower Info" at bounding box center [555, 214] width 82 height 12
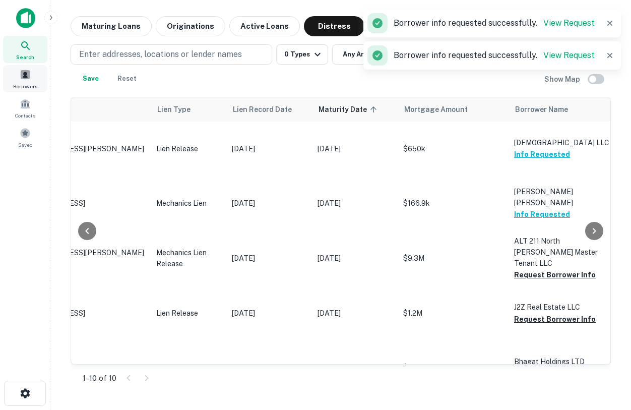
click at [36, 85] on span "Borrowers" at bounding box center [25, 86] width 24 height 8
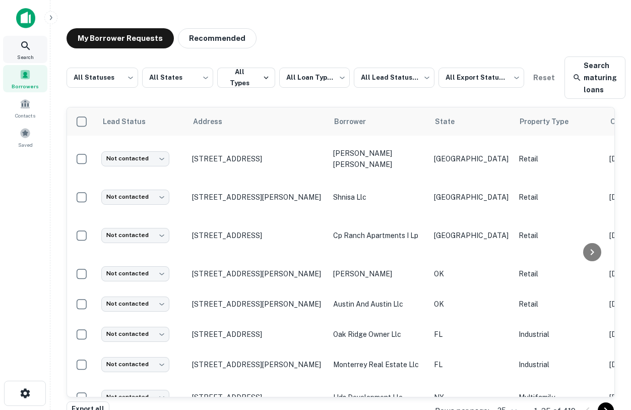
click at [18, 43] on div "Search" at bounding box center [25, 49] width 44 height 27
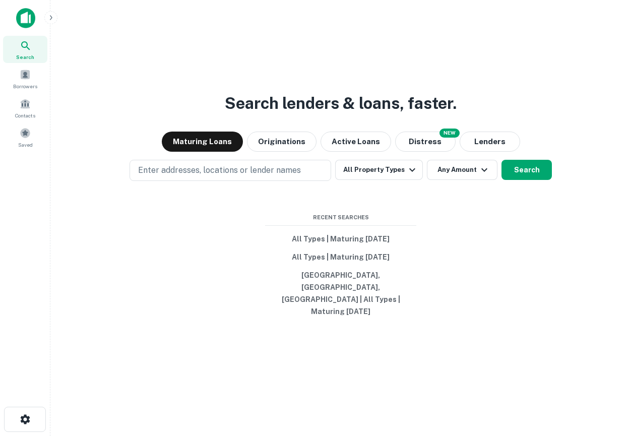
click at [54, 15] on icon "button" at bounding box center [51, 18] width 8 height 8
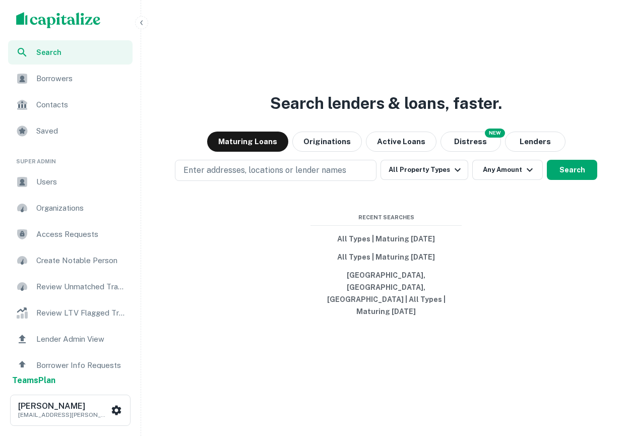
click at [66, 173] on div "Users" at bounding box center [70, 182] width 124 height 24
